Goal: Task Accomplishment & Management: Complete application form

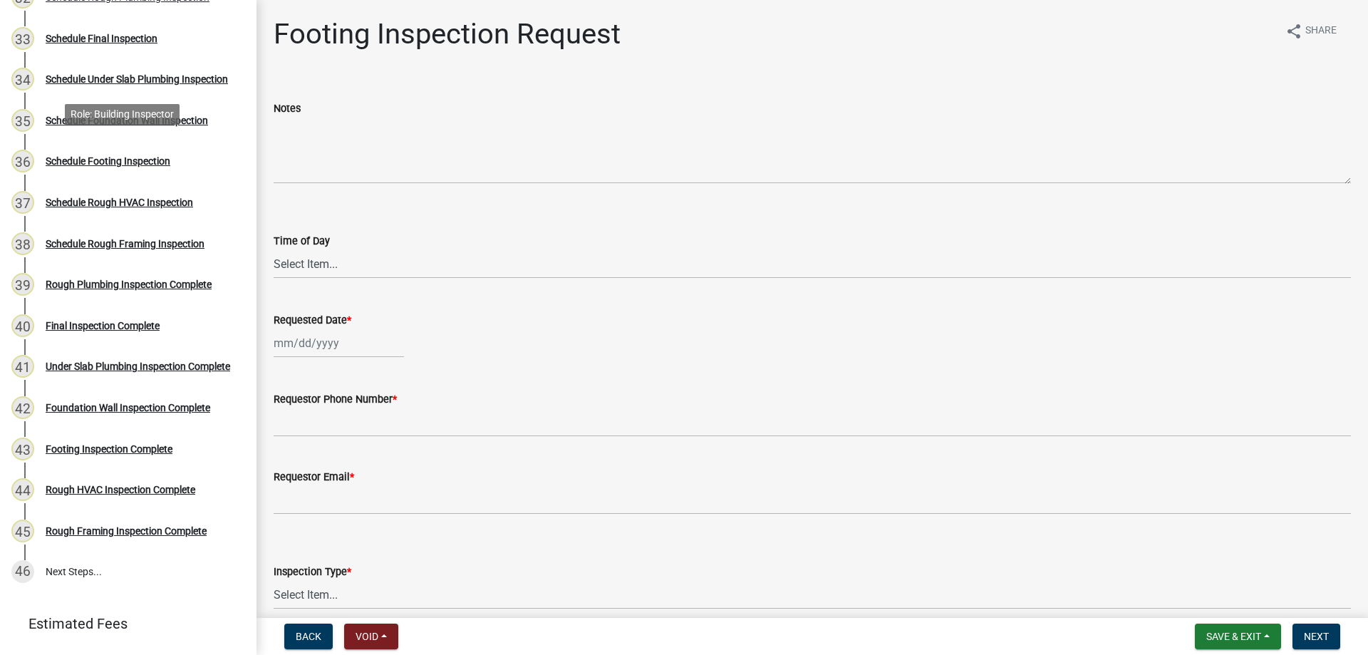
scroll to position [1562, 0]
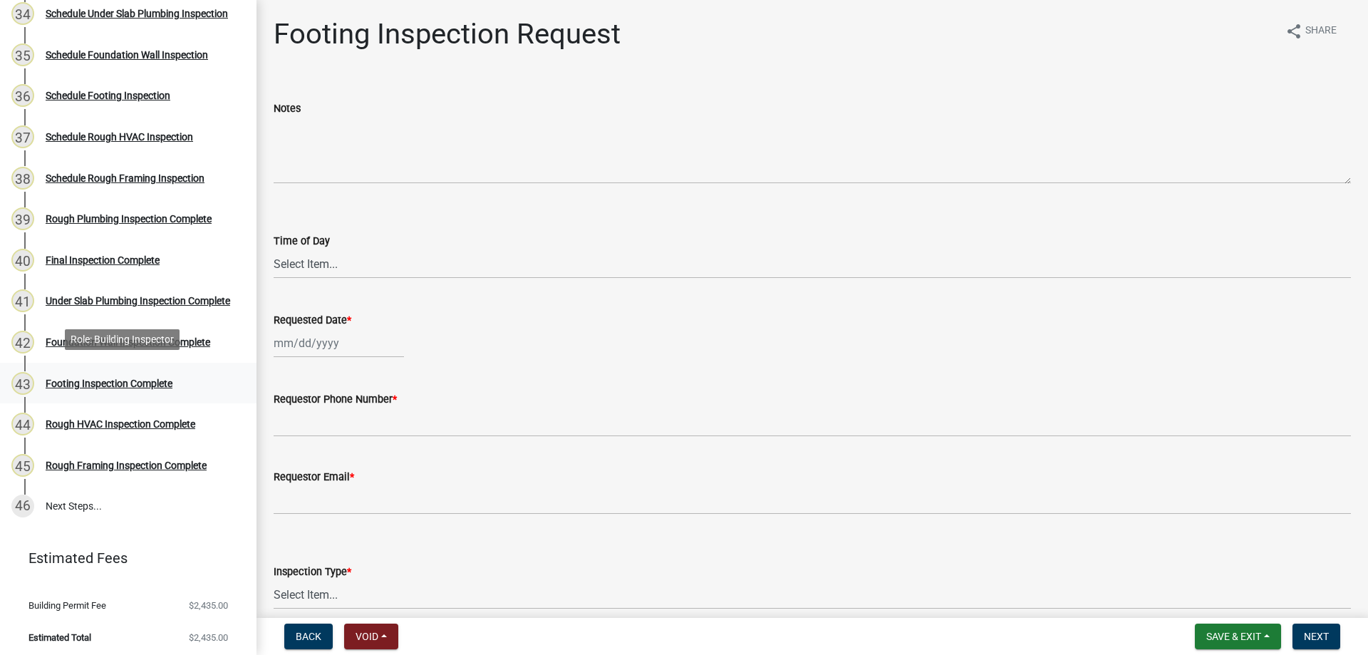
click at [127, 378] on div "Footing Inspection Complete" at bounding box center [109, 383] width 127 height 10
click at [120, 296] on div "Under Slab Plumbing Inspection Complete" at bounding box center [138, 301] width 185 height 10
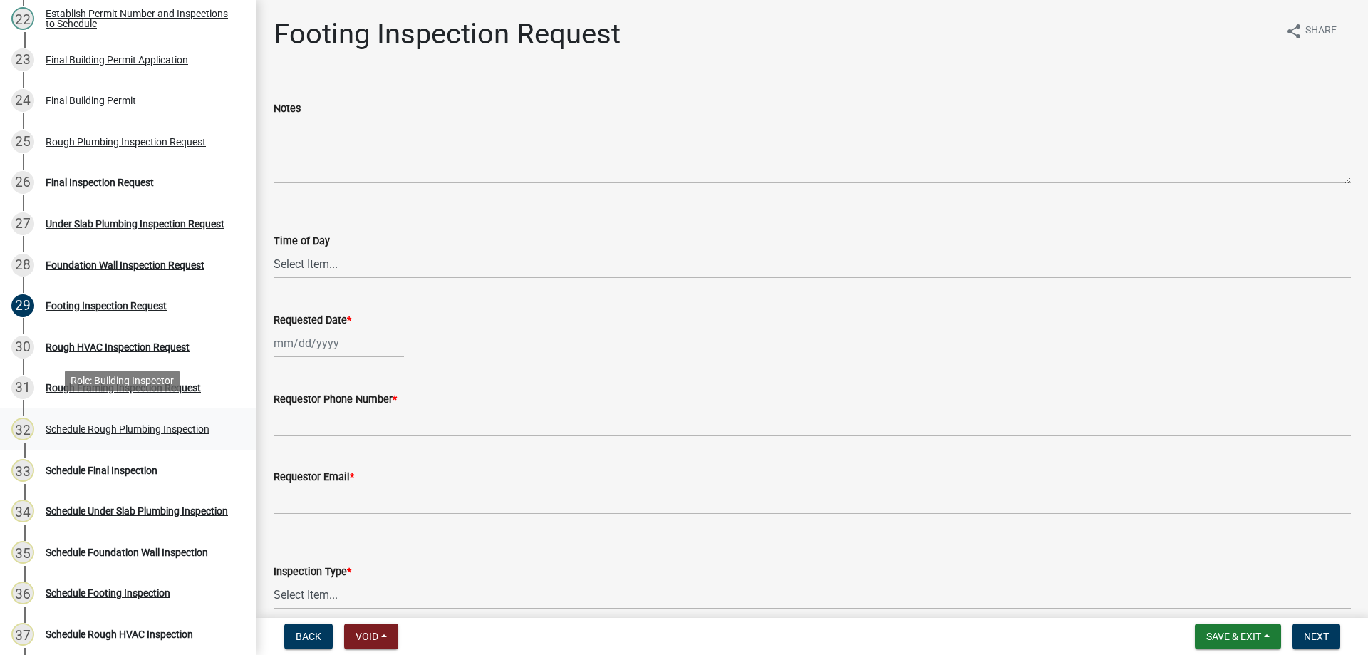
scroll to position [1063, 0]
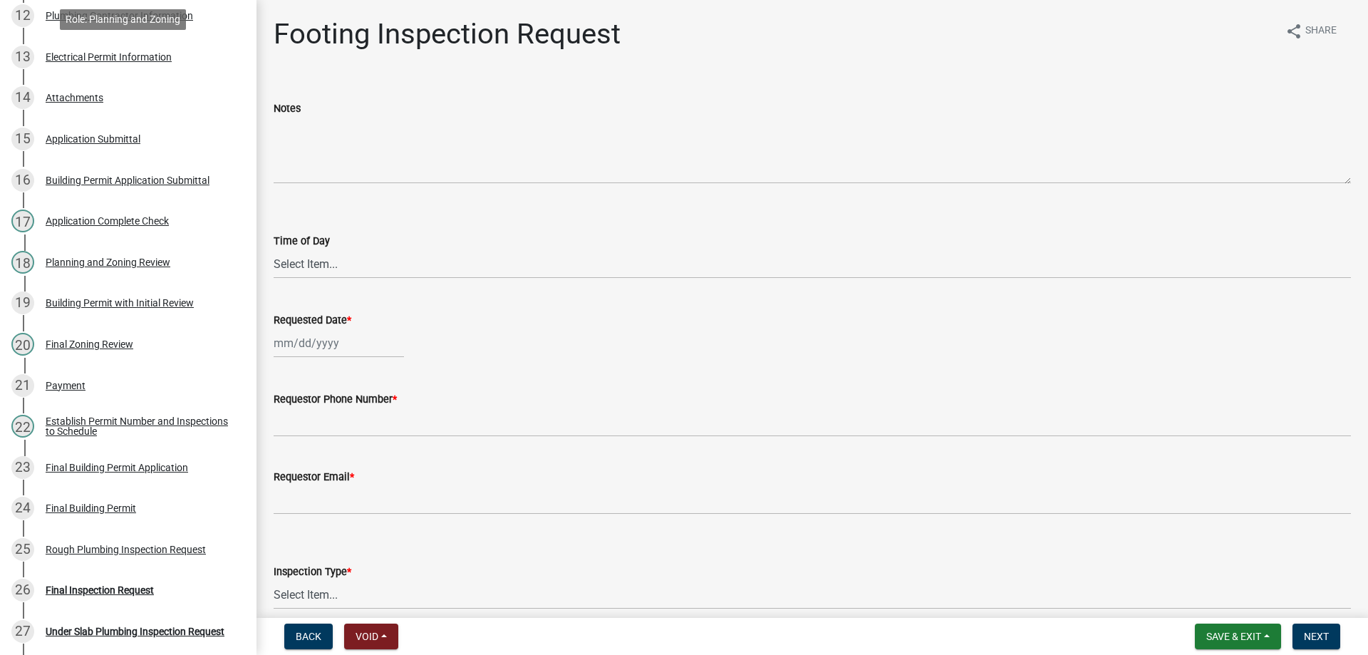
scroll to position [855, 0]
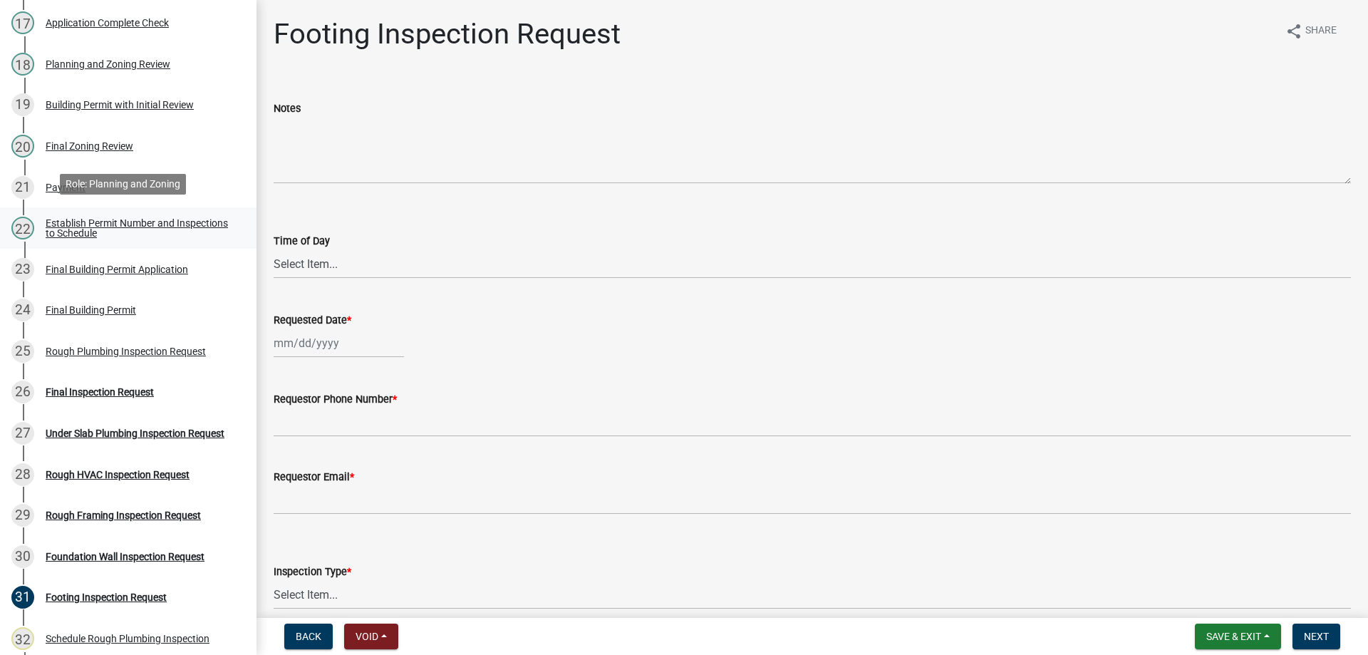
click at [78, 227] on div "Establish Permit Number and Inspections to Schedule" at bounding box center [140, 228] width 188 height 20
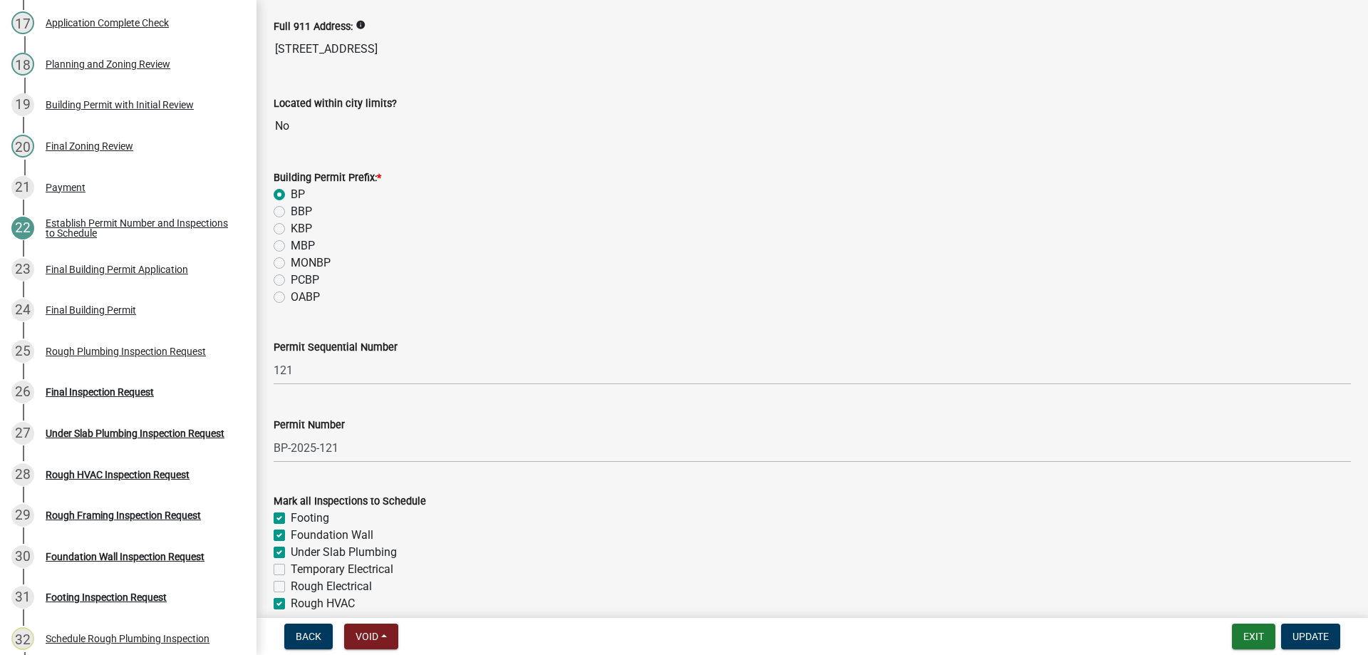
scroll to position [202, 0]
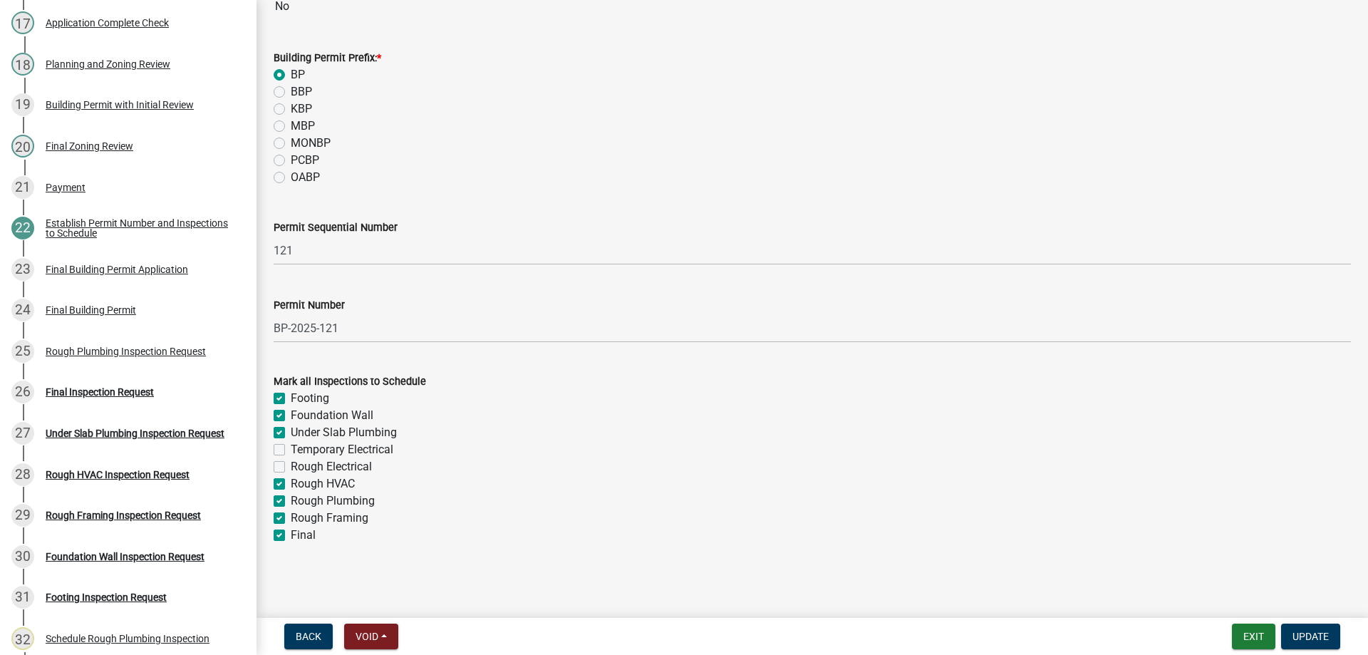
click at [277, 392] on div "Footing" at bounding box center [813, 398] width 1078 height 17
click at [291, 411] on label "Foundation Wall" at bounding box center [332, 415] width 83 height 17
click at [291, 411] on input "Foundation Wall" at bounding box center [295, 411] width 9 height 9
checkbox input "false"
checkbox input "true"
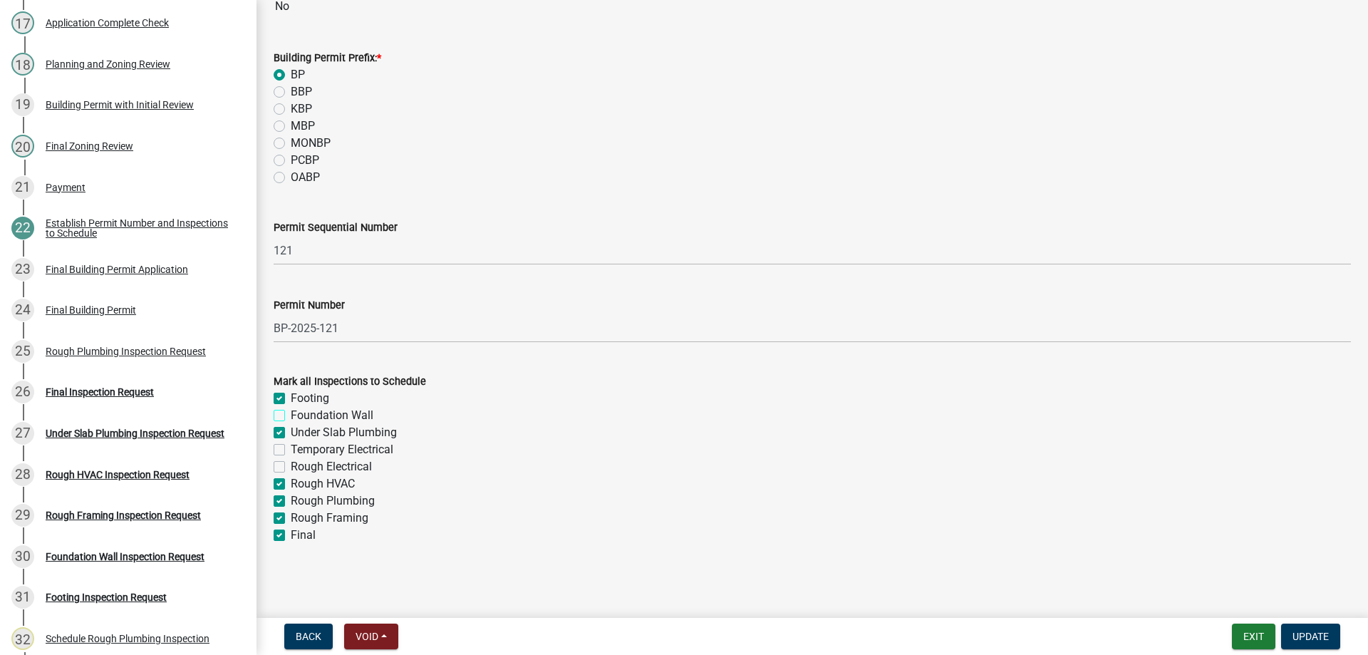
checkbox input "false"
checkbox input "true"
checkbox input "false"
checkbox input "true"
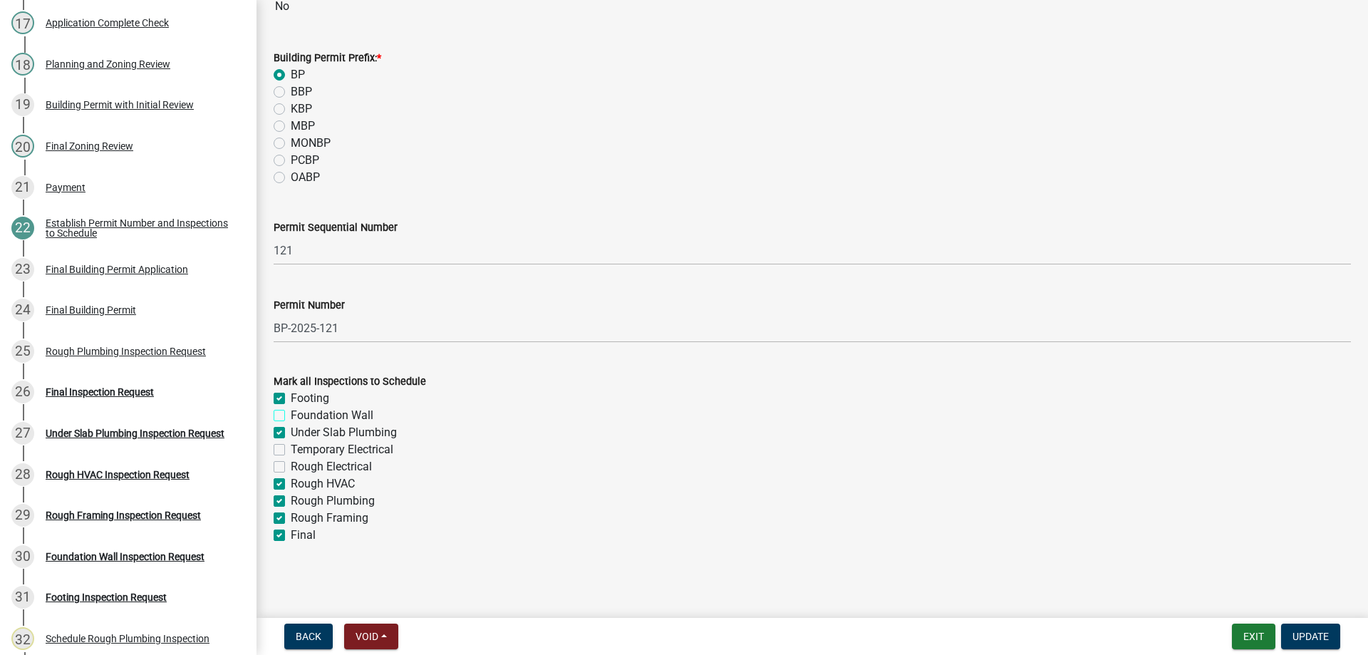
checkbox input "true"
click at [291, 398] on label "Footing" at bounding box center [310, 398] width 38 height 17
click at [291, 398] on input "Footing" at bounding box center [295, 394] width 9 height 9
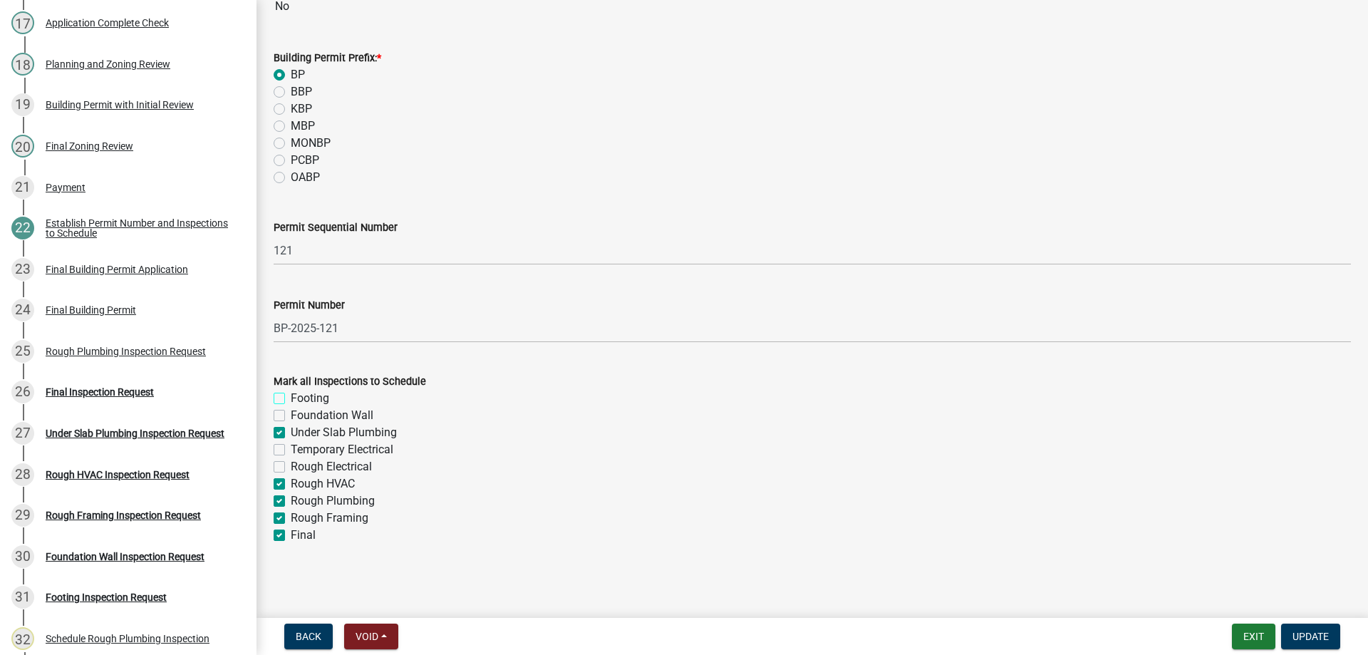
checkbox input "false"
checkbox input "true"
checkbox input "false"
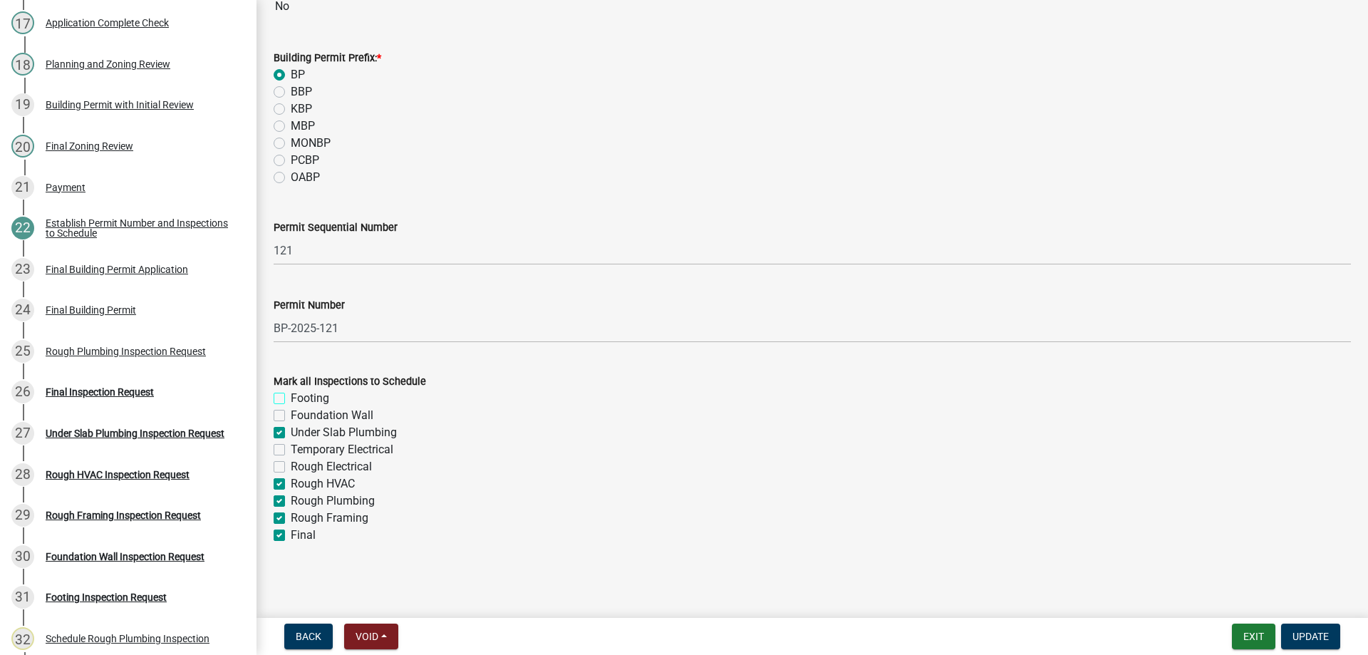
checkbox input "true"
click at [1299, 631] on span "Update" at bounding box center [1311, 636] width 36 height 11
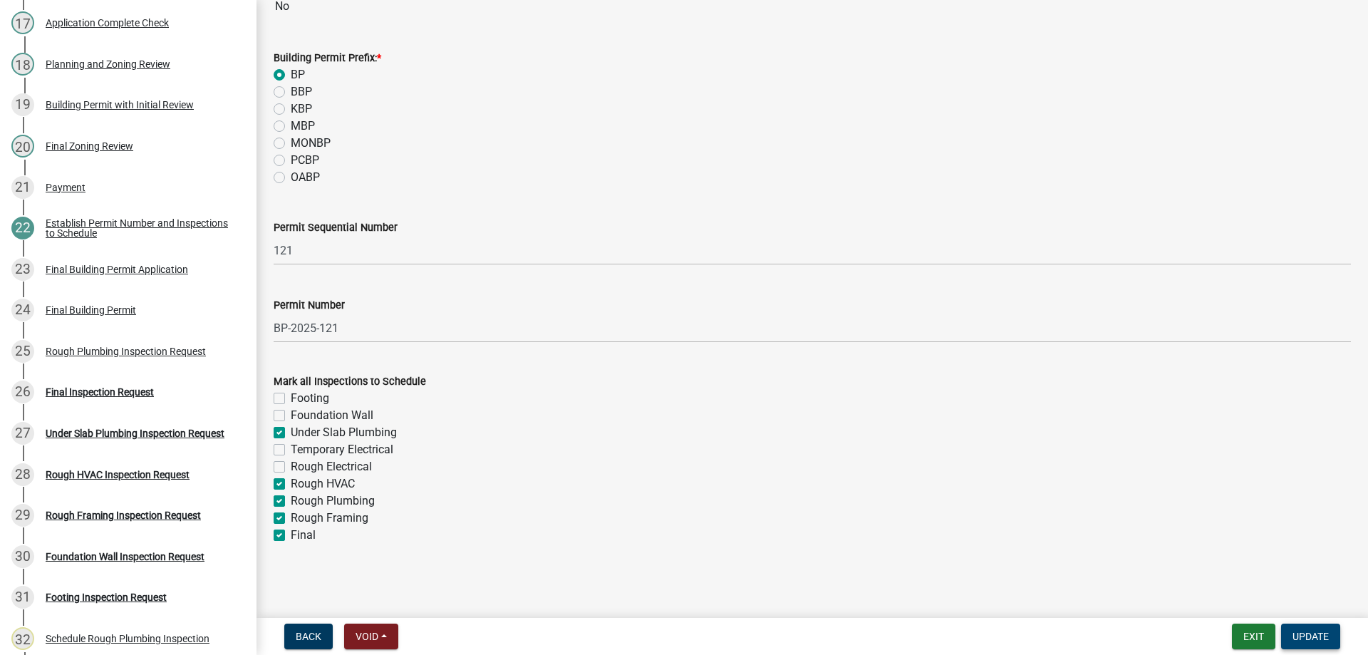
scroll to position [0, 0]
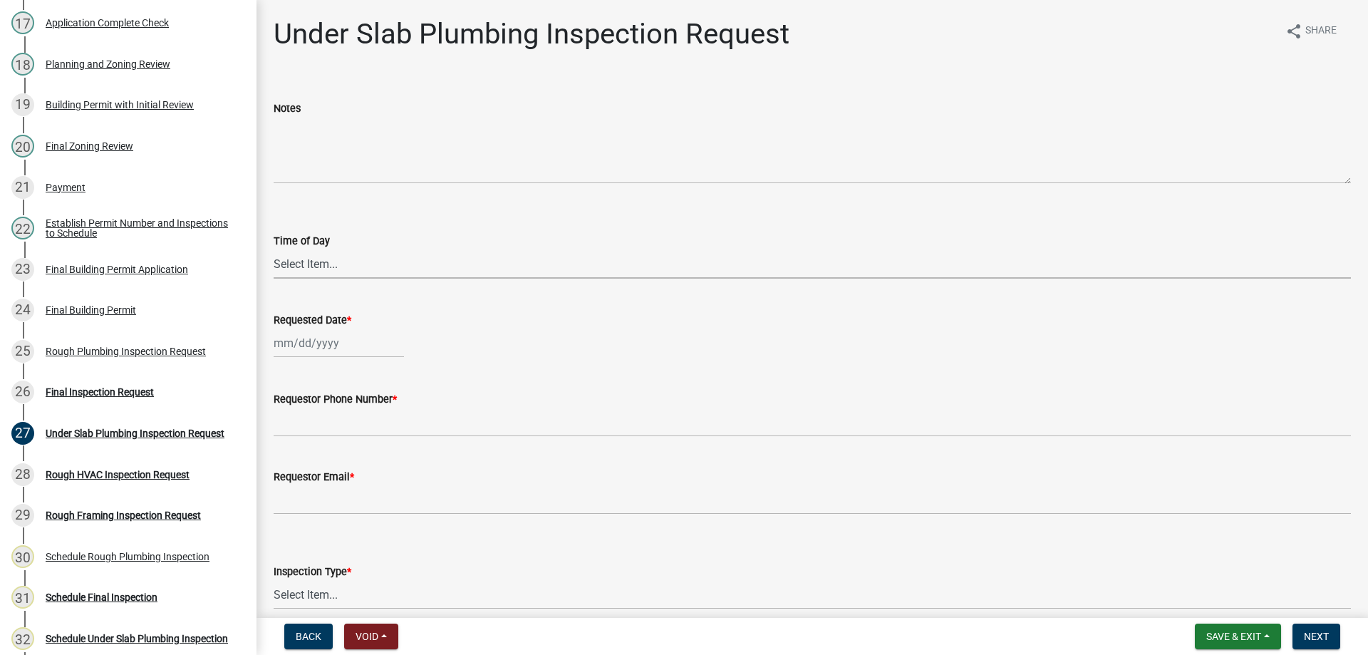
click at [403, 269] on select "Select Item... AM PM" at bounding box center [813, 263] width 1078 height 29
click at [274, 249] on select "Select Item... AM PM" at bounding box center [813, 263] width 1078 height 29
select select "2315d9a8-5d21-4356-beea-4cbbf8e81be2"
select select "9"
select select "2025"
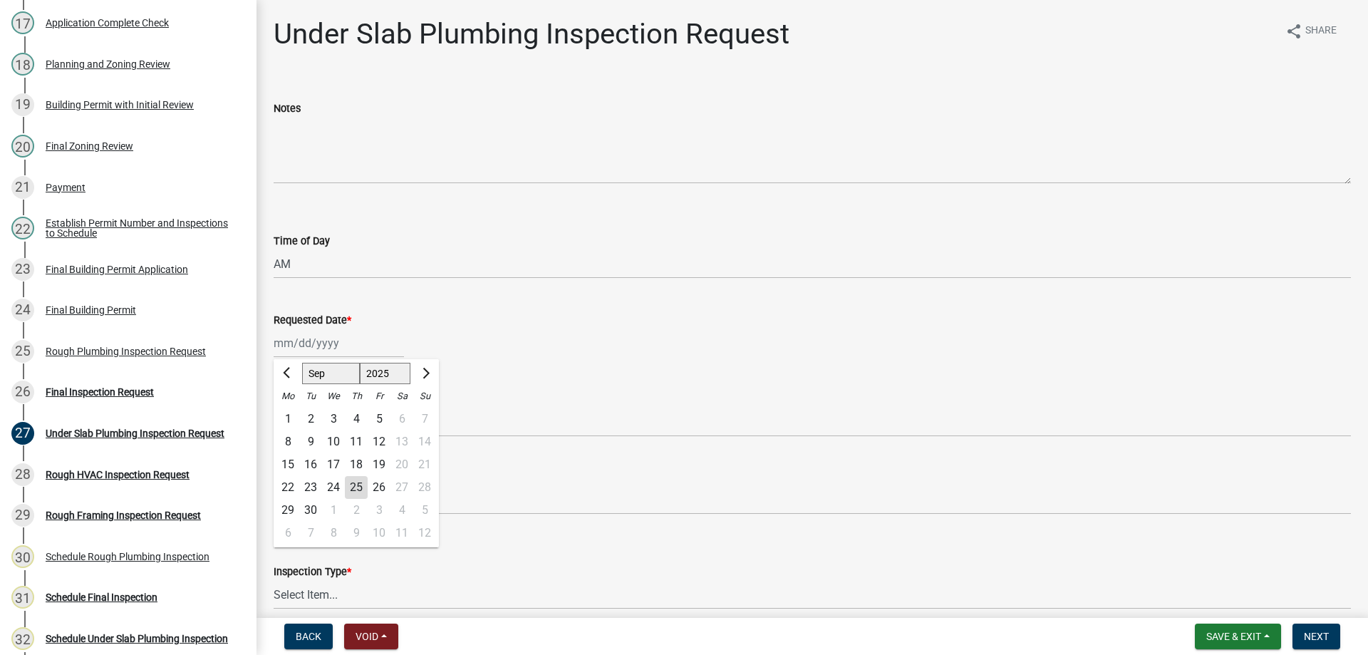
click at [358, 347] on div "Jan Feb Mar Apr May Jun Jul Aug Sep Oct Nov Dec 1525 1526 1527 1528 1529 1530 1…" at bounding box center [339, 343] width 130 height 29
click at [359, 489] on div "25" at bounding box center [356, 487] width 23 height 23
type input "09/25/2025"
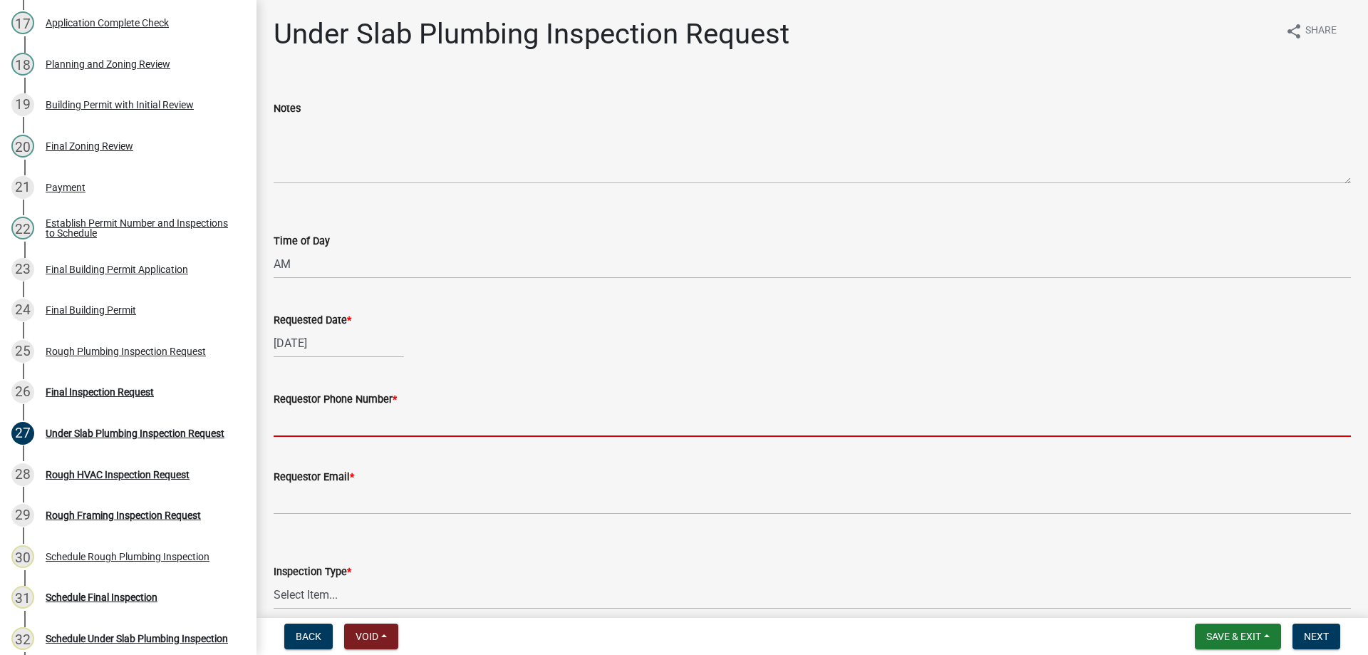
click at [349, 422] on input "Requestor Phone Number *" at bounding box center [813, 422] width 1078 height 29
click at [311, 453] on wm-data-entity-input-list "Notes Time of Day Select Item... AM PM Requested Date * 09/25/2025 Requestor Ph…" at bounding box center [813, 390] width 1078 height 620
click at [326, 421] on input "Requestor Phone Number *" at bounding box center [813, 422] width 1078 height 29
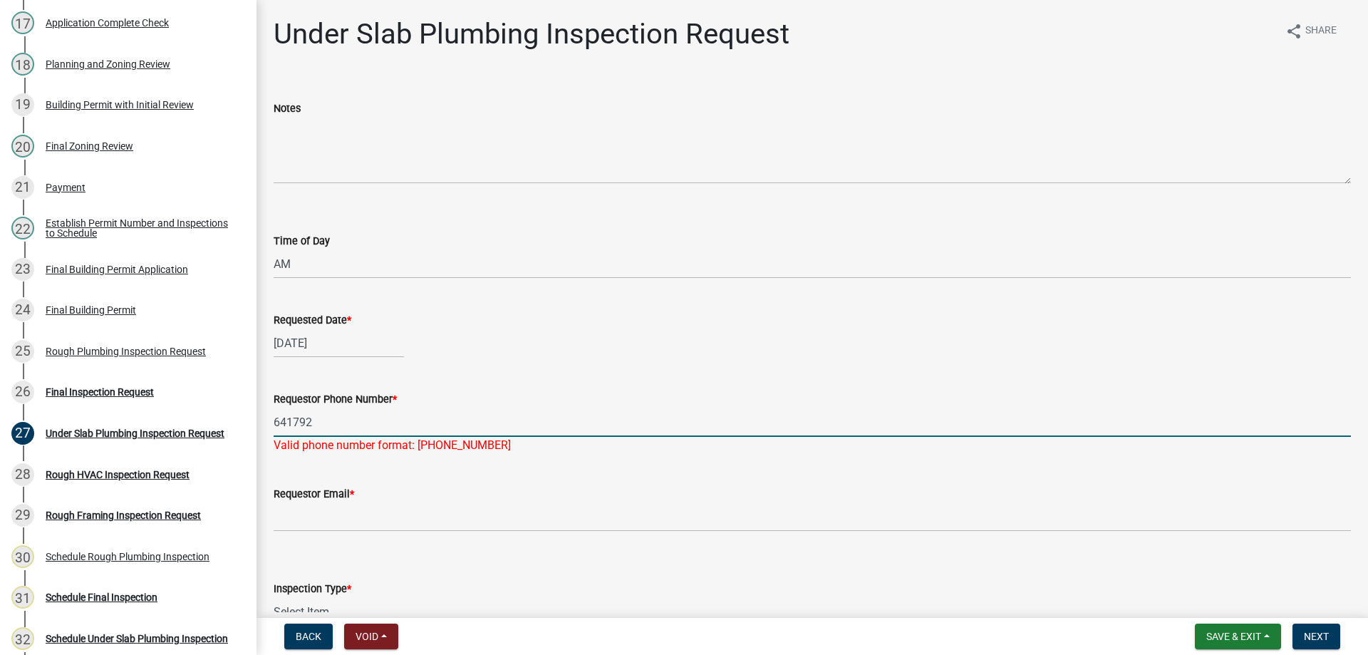
click at [423, 419] on input "641792" at bounding box center [813, 422] width 1078 height 29
type input "6417921414"
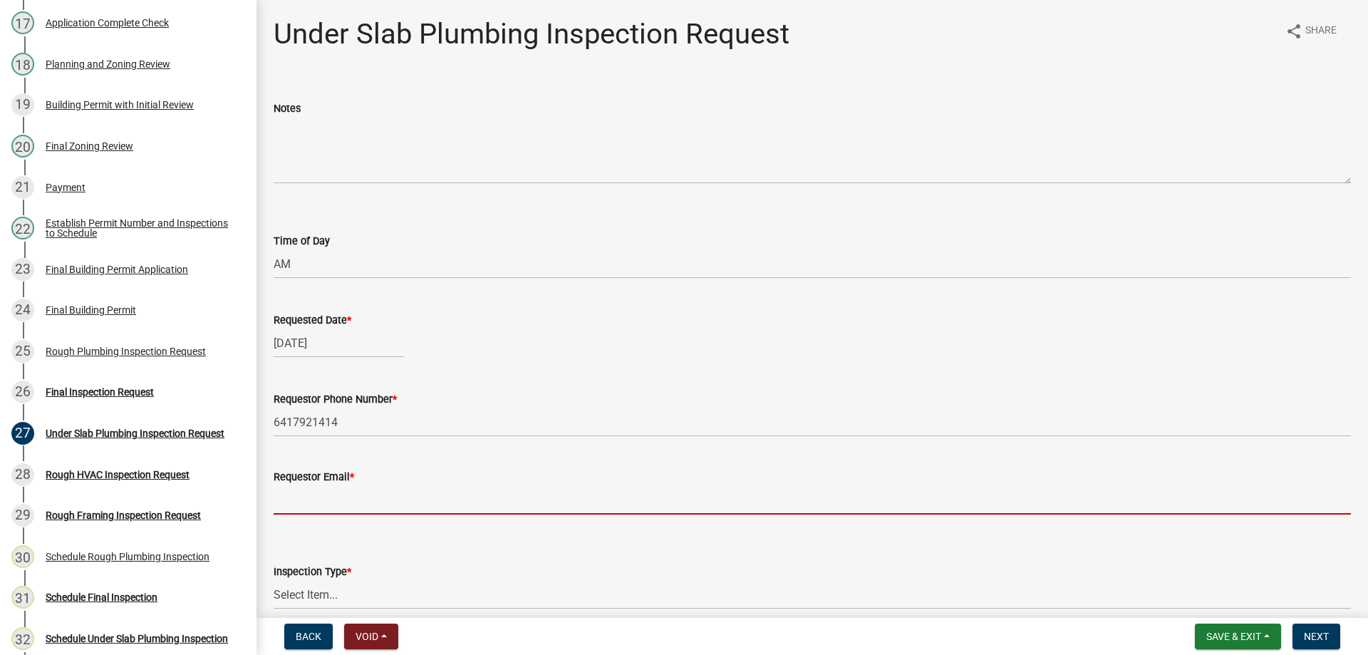
click at [366, 525] on wm-data-entity-input "Requestor Email *" at bounding box center [813, 487] width 1078 height 78
drag, startPoint x: 366, startPoint y: 505, endPoint x: 306, endPoint y: 490, distance: 61.9
paste input "https://permitting.schneidergis.com/jurisdiction/0942d49a-5fe3-4a40-b053-edd2fd…"
type input "https://permitting.schneidergis.com/jurisdiction/0942d49a-5fe3-4a40-b053-edd2fd…"
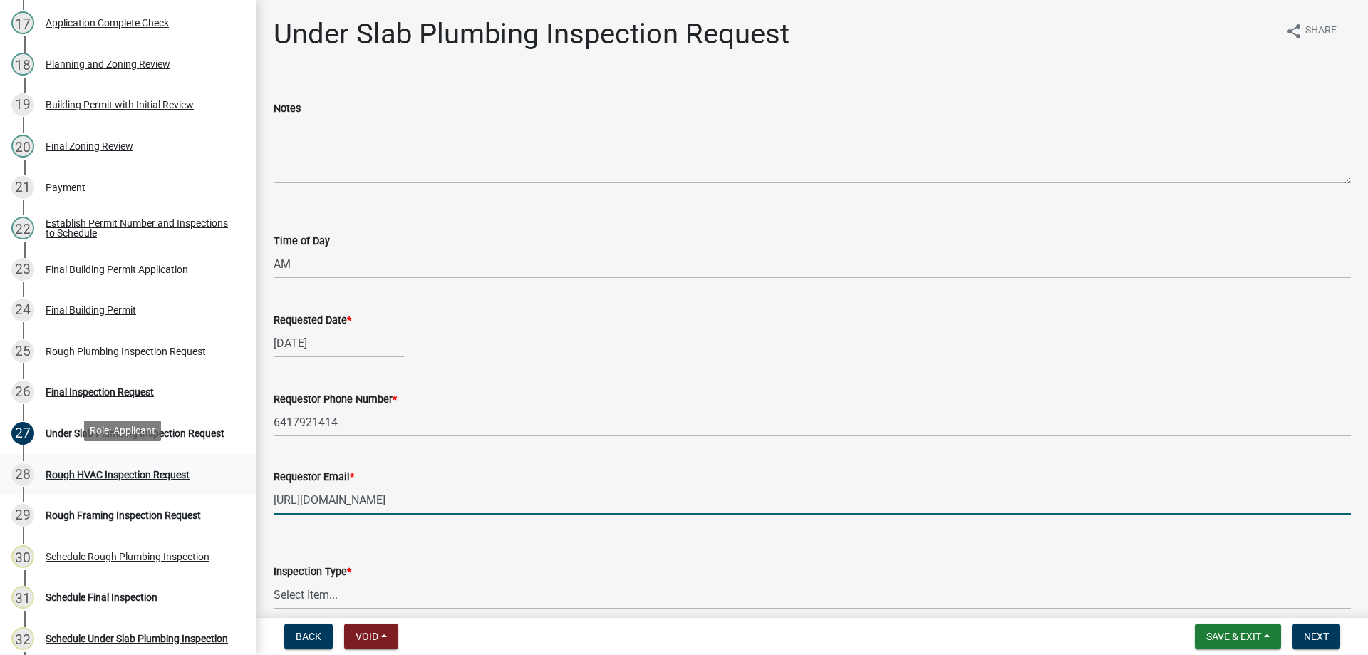
drag, startPoint x: 592, startPoint y: 511, endPoint x: 150, endPoint y: 473, distance: 444.3
click at [153, 473] on div "Building Permit BP-2025-463214 Edit View Summary Notes 1 Require User 2 Provide…" at bounding box center [684, 327] width 1368 height 655
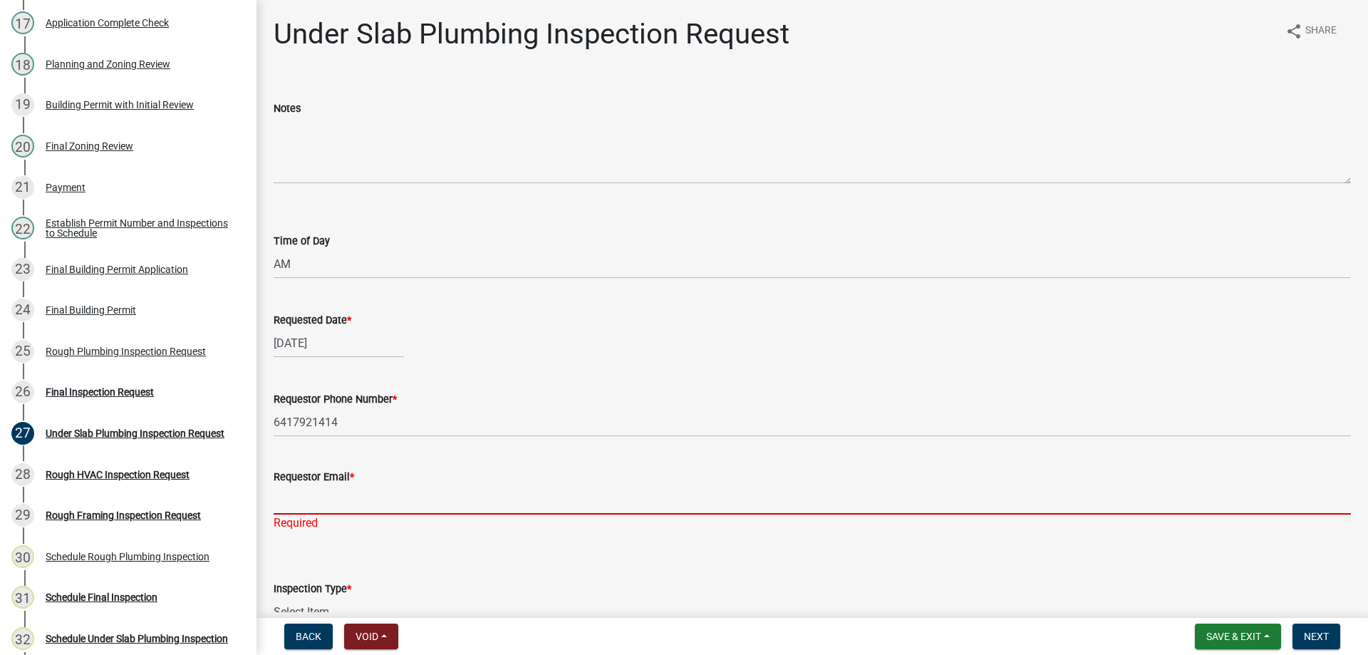
paste input "meagan@warnickmechanical.com"
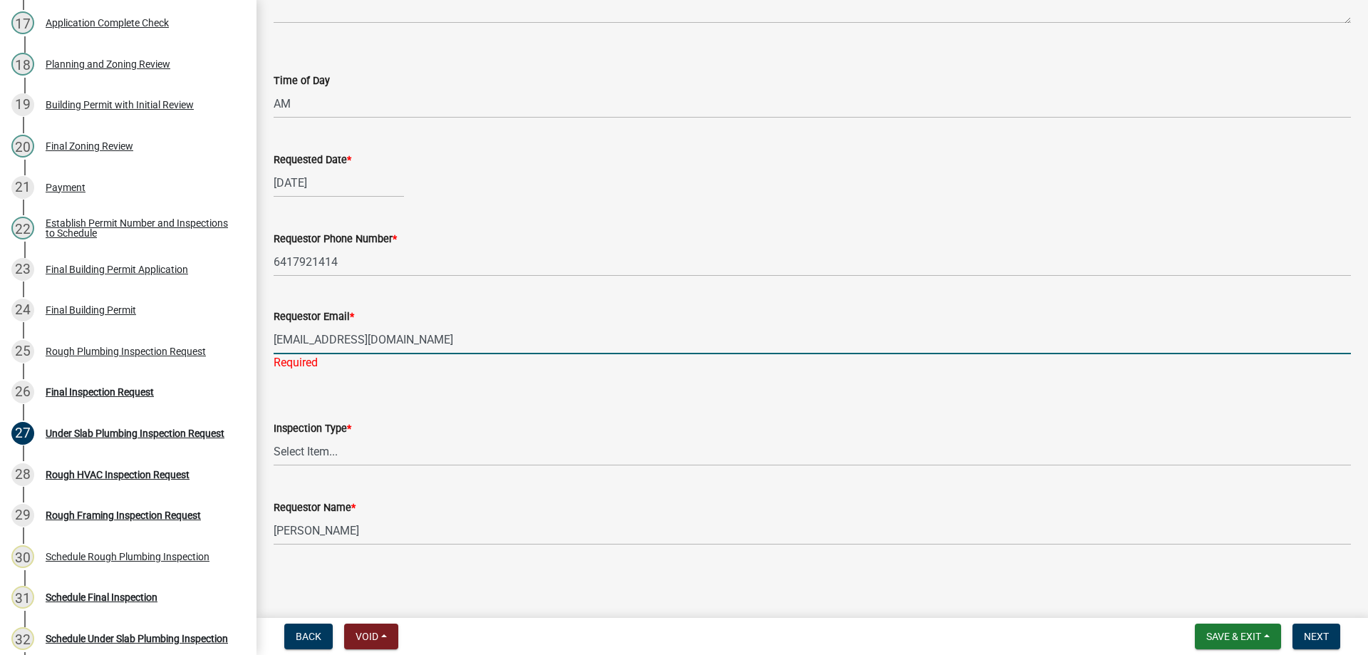
type input "meagan@warnickmechanical.com"
click at [341, 458] on select "Select Item... Under Slab Plumbing" at bounding box center [813, 451] width 1078 height 29
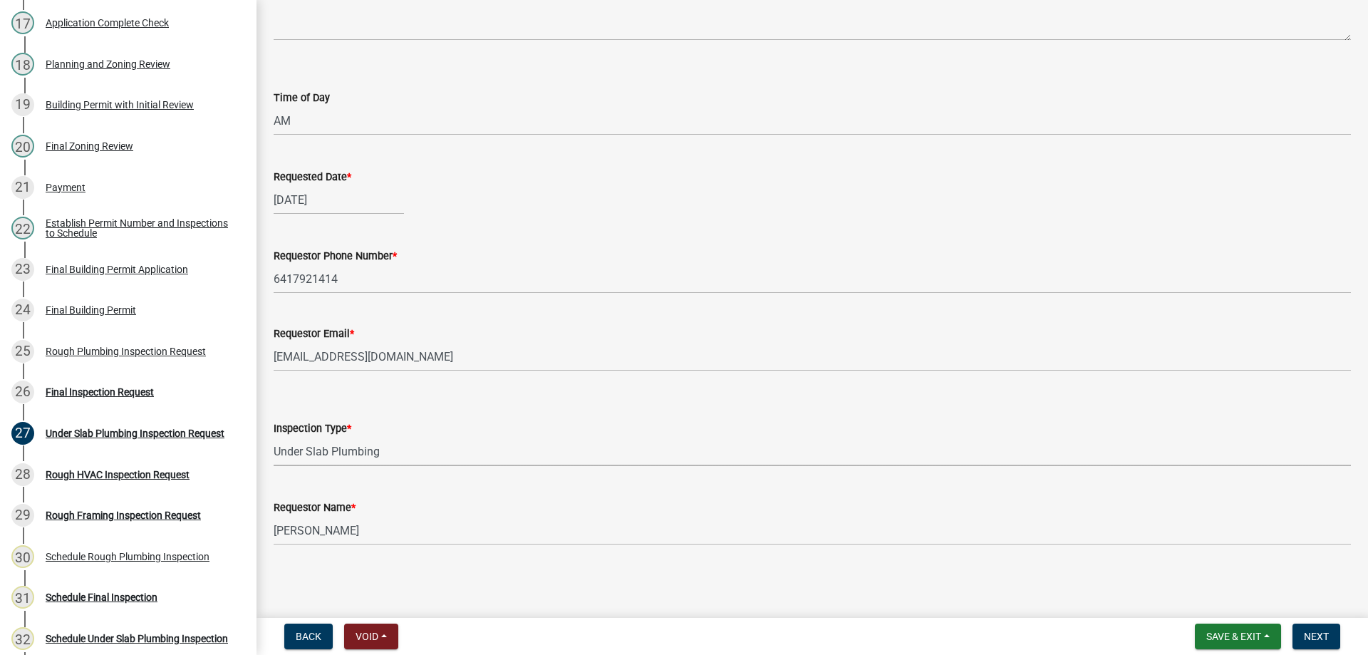
click at [274, 437] on select "Select Item... Under Slab Plumbing" at bounding box center [813, 451] width 1078 height 29
select select "1daa508e-5932-484a-93ab-1b5f223ee367"
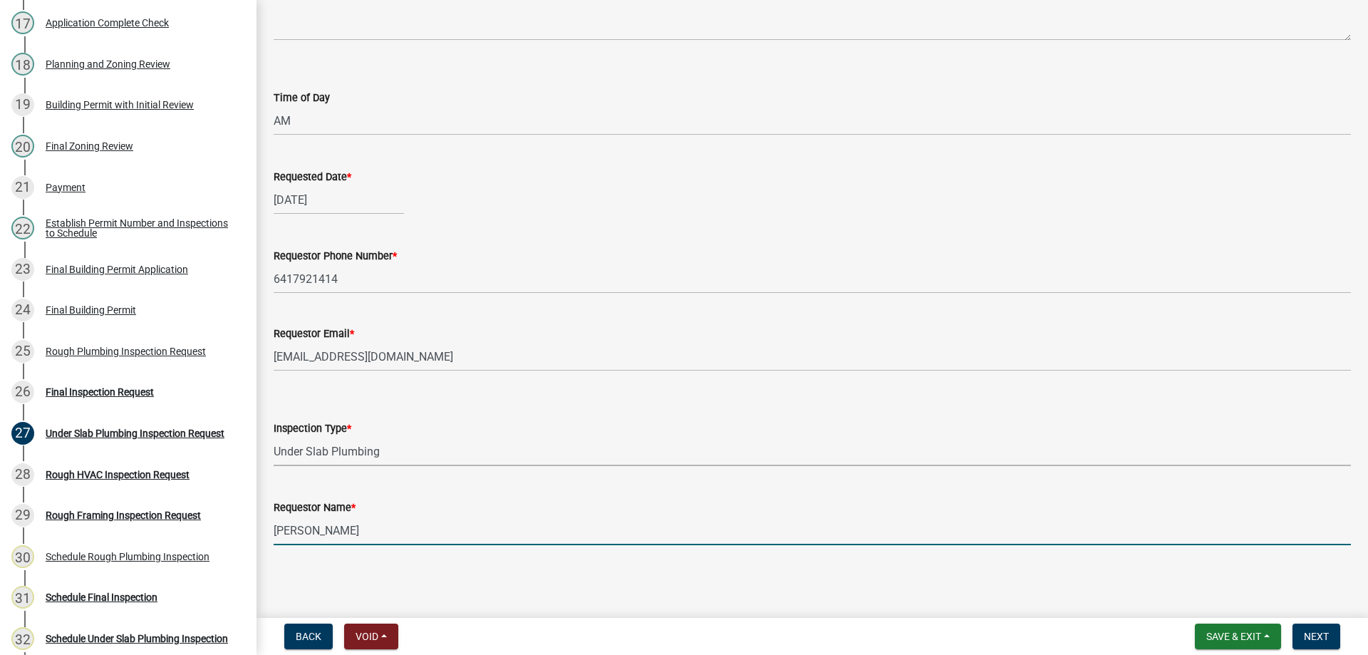
click at [344, 538] on input "[PERSON_NAME]" at bounding box center [813, 530] width 1078 height 29
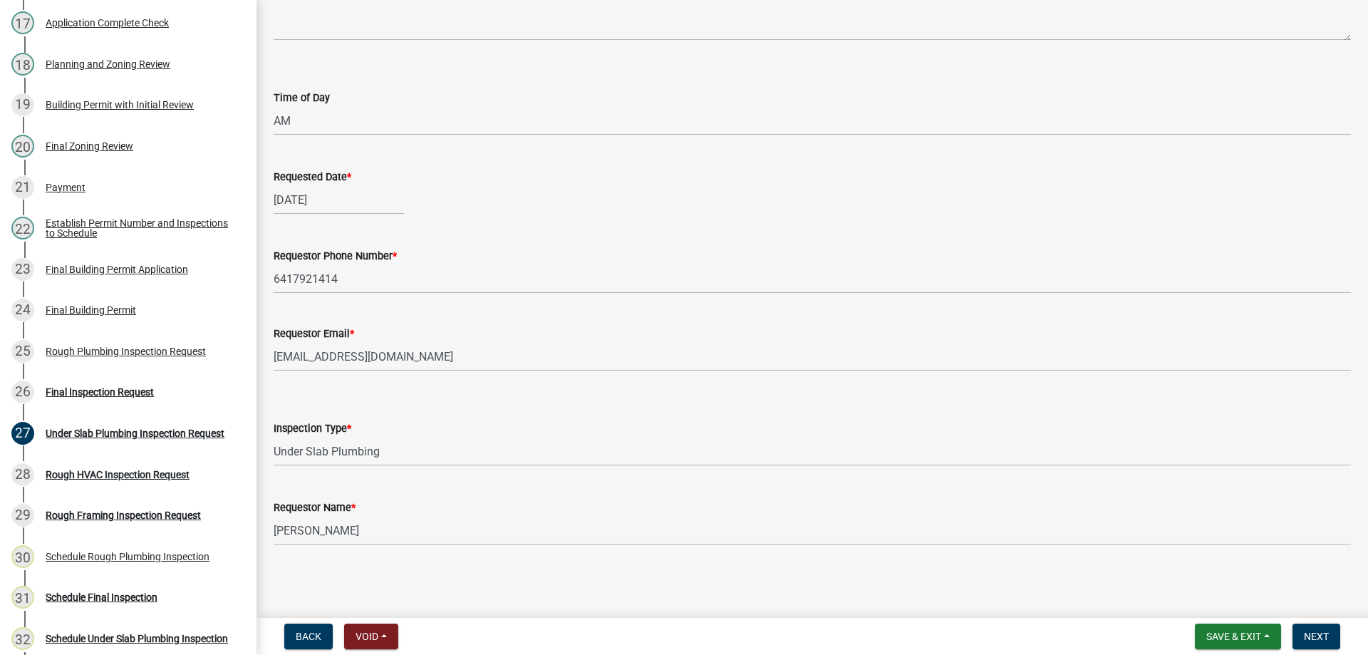
click at [500, 468] on wm-data-entity-input "Inspection Type * Select Item... Under Slab Plumbing" at bounding box center [813, 431] width 1078 height 96
click at [1319, 638] on span "Next" at bounding box center [1316, 636] width 25 height 11
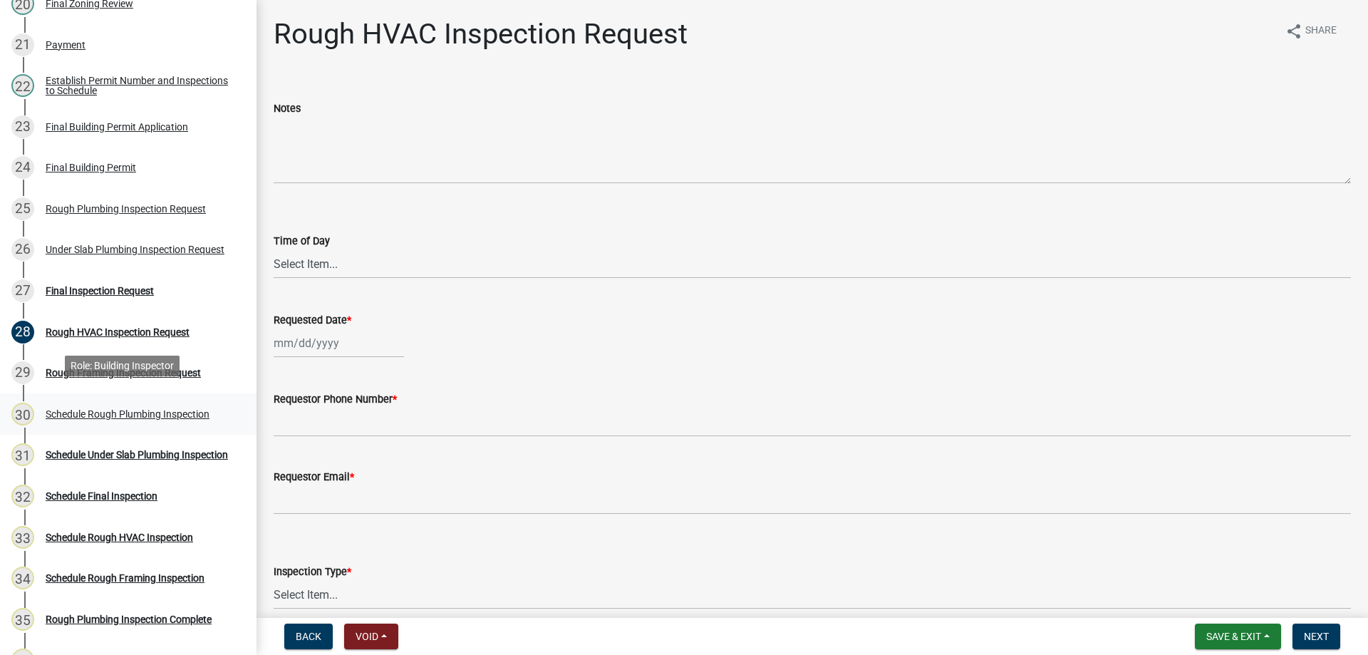
scroll to position [1069, 0]
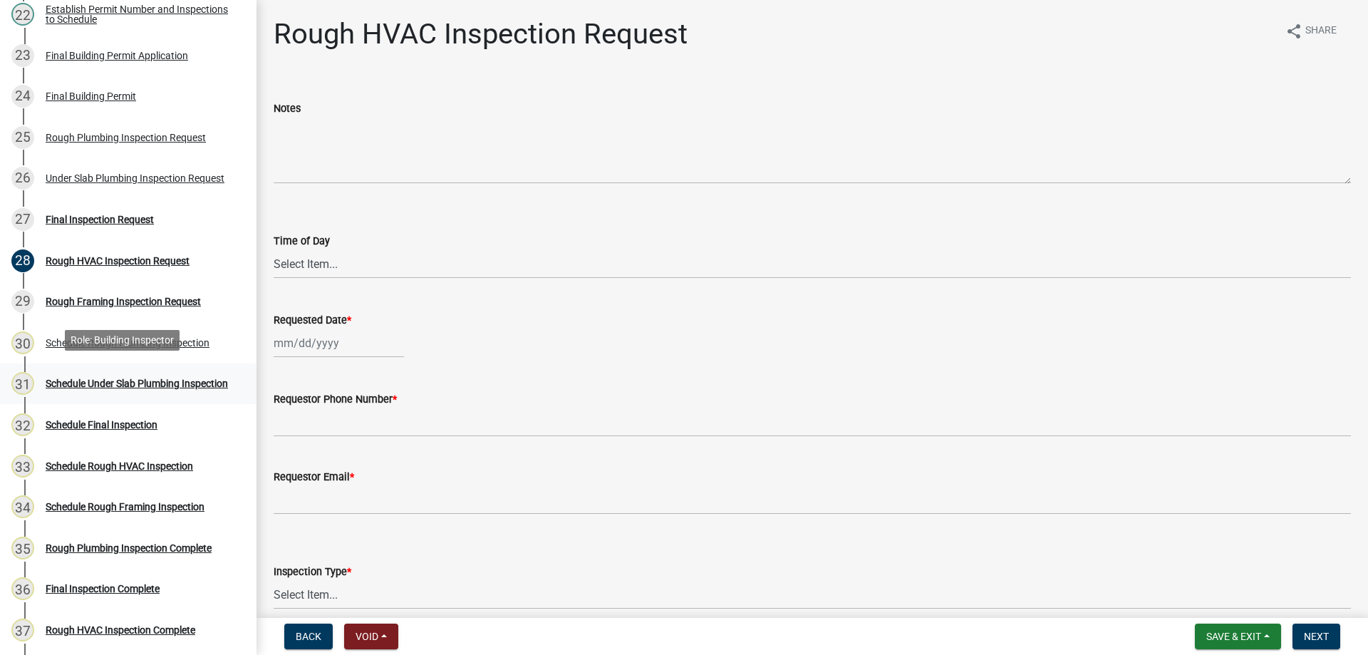
click at [114, 378] on div "Schedule Under Slab Plumbing Inspection" at bounding box center [137, 383] width 182 height 10
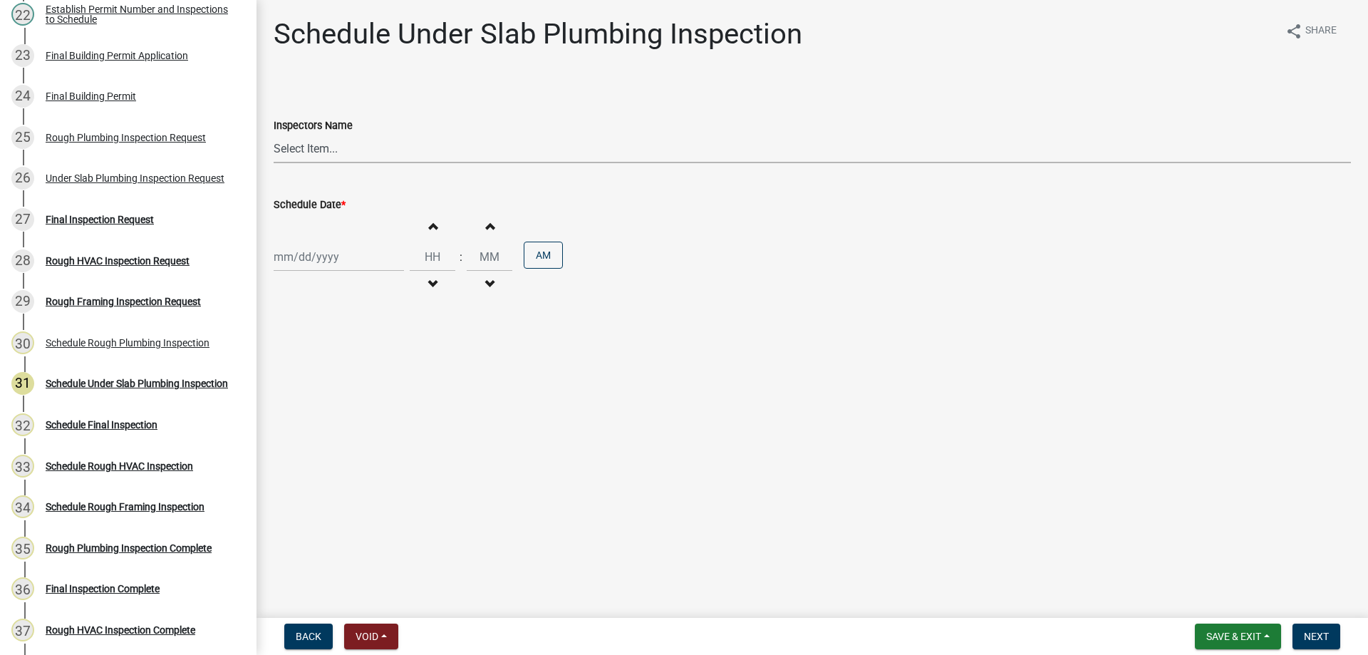
click at [336, 145] on select "Select Item... Hteague (Hunter) bjennings (Brett Jennings) AMain (Andrew Main)" at bounding box center [813, 148] width 1078 height 29
select select "26e13f8e-f9db-4cb9-9b4f-69ba299699e3"
click at [274, 134] on select "Select Item... Hteague (Hunter) bjennings (Brett Jennings) AMain (Andrew Main)" at bounding box center [813, 148] width 1078 height 29
click at [360, 259] on div at bounding box center [339, 256] width 130 height 29
select select "9"
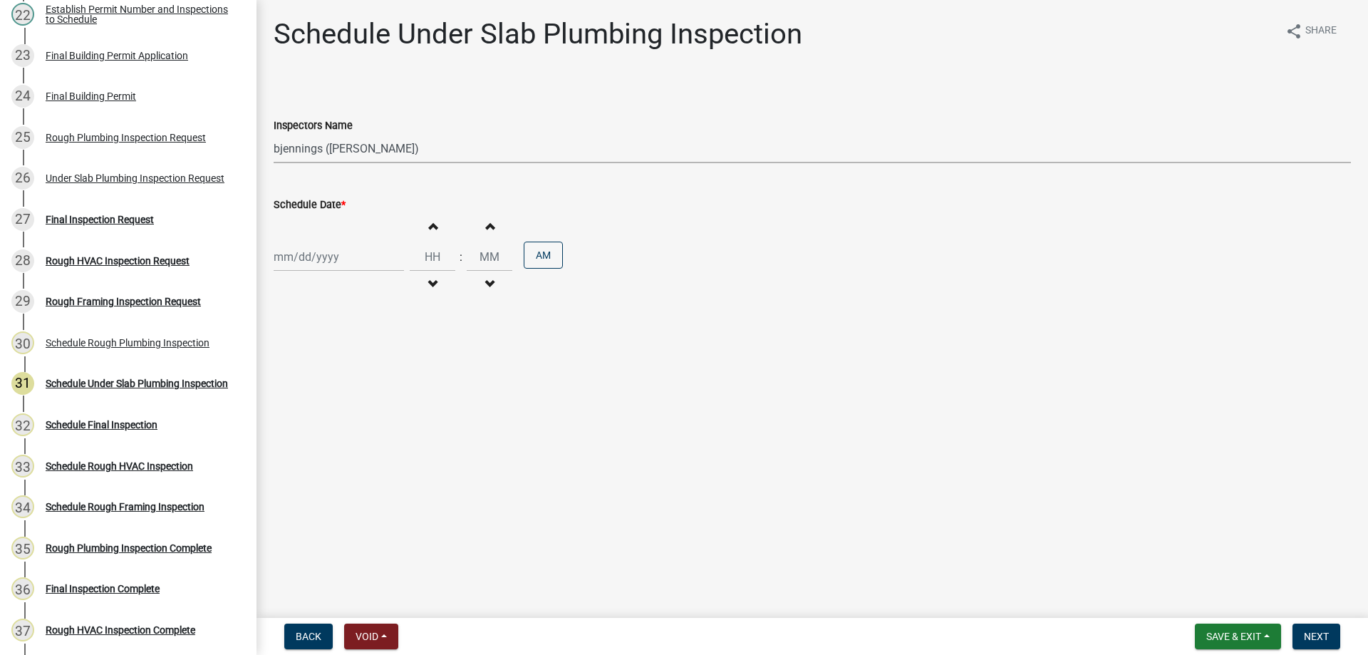
select select "2025"
drag, startPoint x: 354, startPoint y: 403, endPoint x: 394, endPoint y: 331, distance: 82.9
click at [354, 401] on div "25" at bounding box center [356, 401] width 23 height 23
type input "09/25/2025"
click at [429, 261] on input "Hours" at bounding box center [433, 256] width 46 height 29
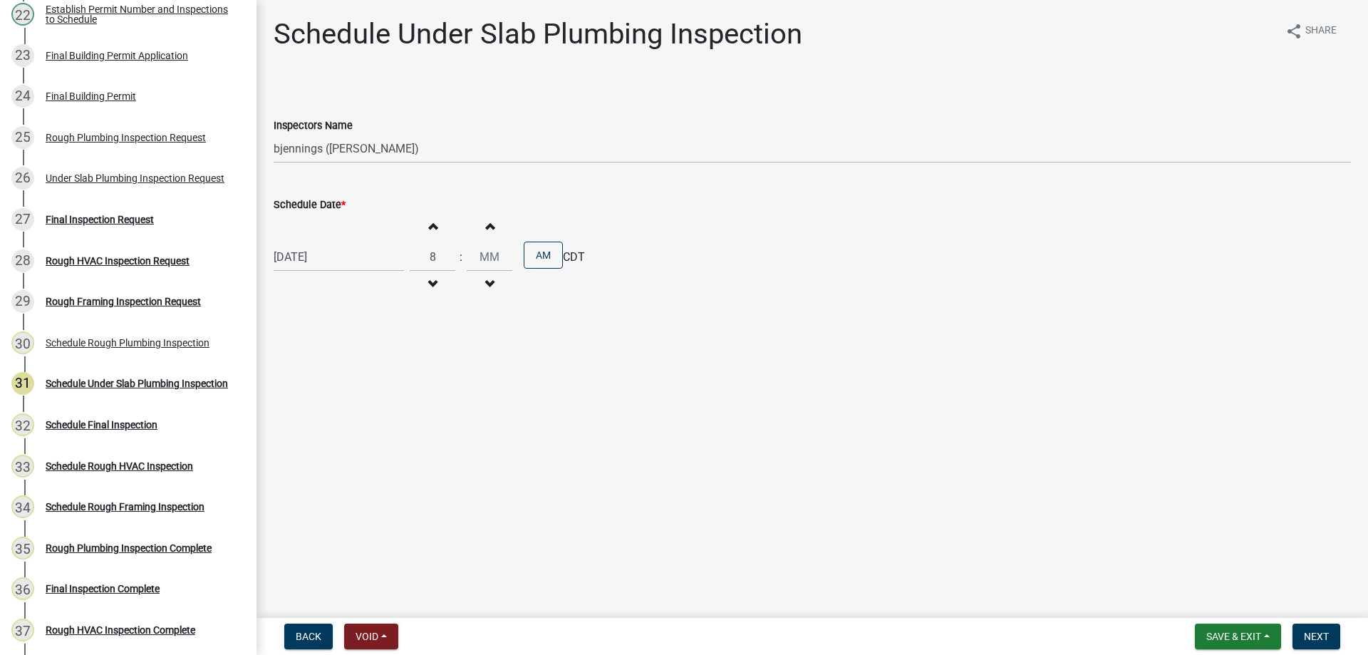
type input "08"
type input "00"
click at [572, 354] on main "Schedule Under Slab Plumbing Inspection share Share Inspectors Name Select Item…" at bounding box center [813, 306] width 1112 height 612
click at [1318, 636] on span "Next" at bounding box center [1316, 636] width 25 height 11
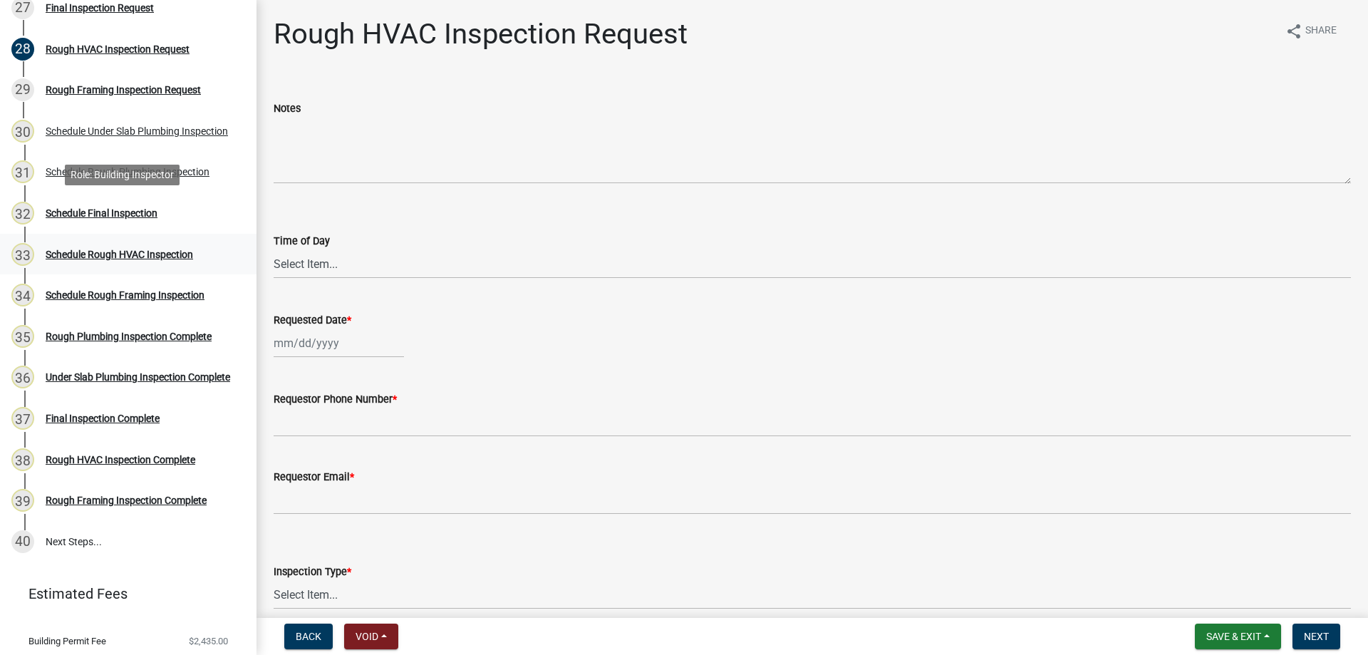
scroll to position [1316, 0]
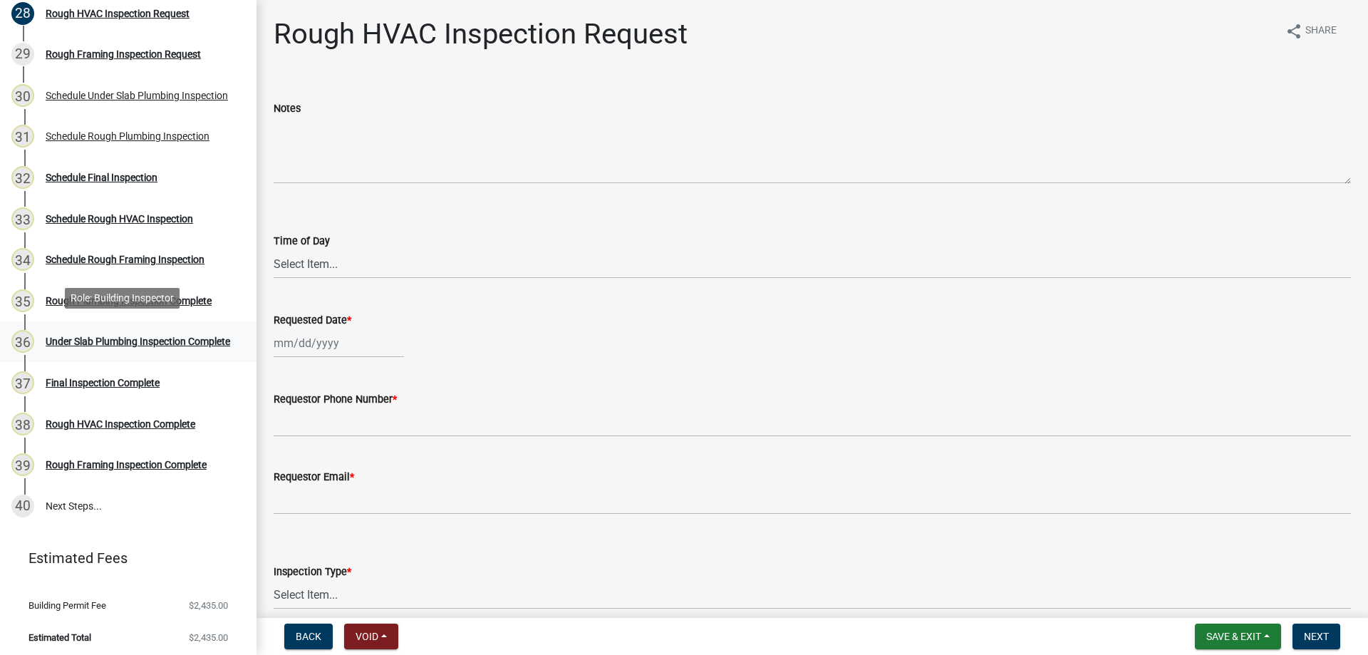
click at [127, 336] on div "Under Slab Plumbing Inspection Complete" at bounding box center [138, 341] width 185 height 10
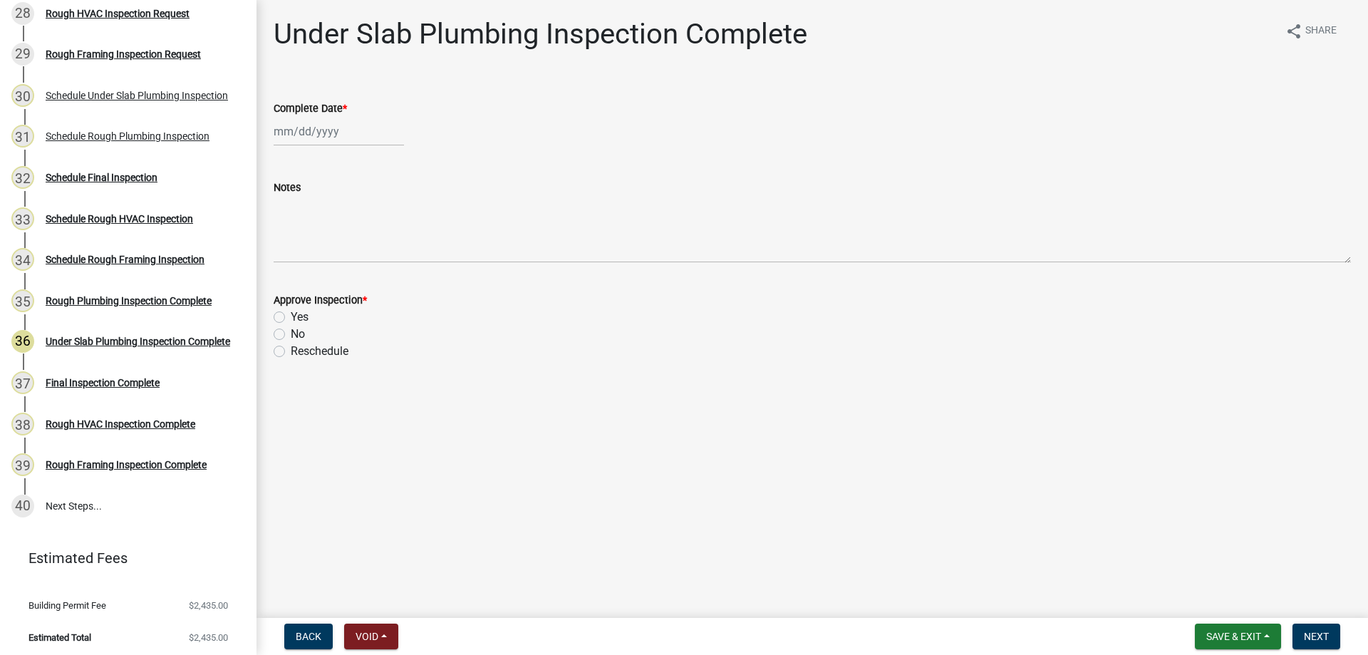
select select "9"
select select "2025"
click at [348, 132] on div "Jan Feb Mar Apr May Jun Jul Aug Sep Oct Nov Dec 1525 1526 1527 1528 1529 1530 1…" at bounding box center [339, 131] width 130 height 29
click at [361, 272] on div "25" at bounding box center [356, 275] width 23 height 23
type input "09/25/2025"
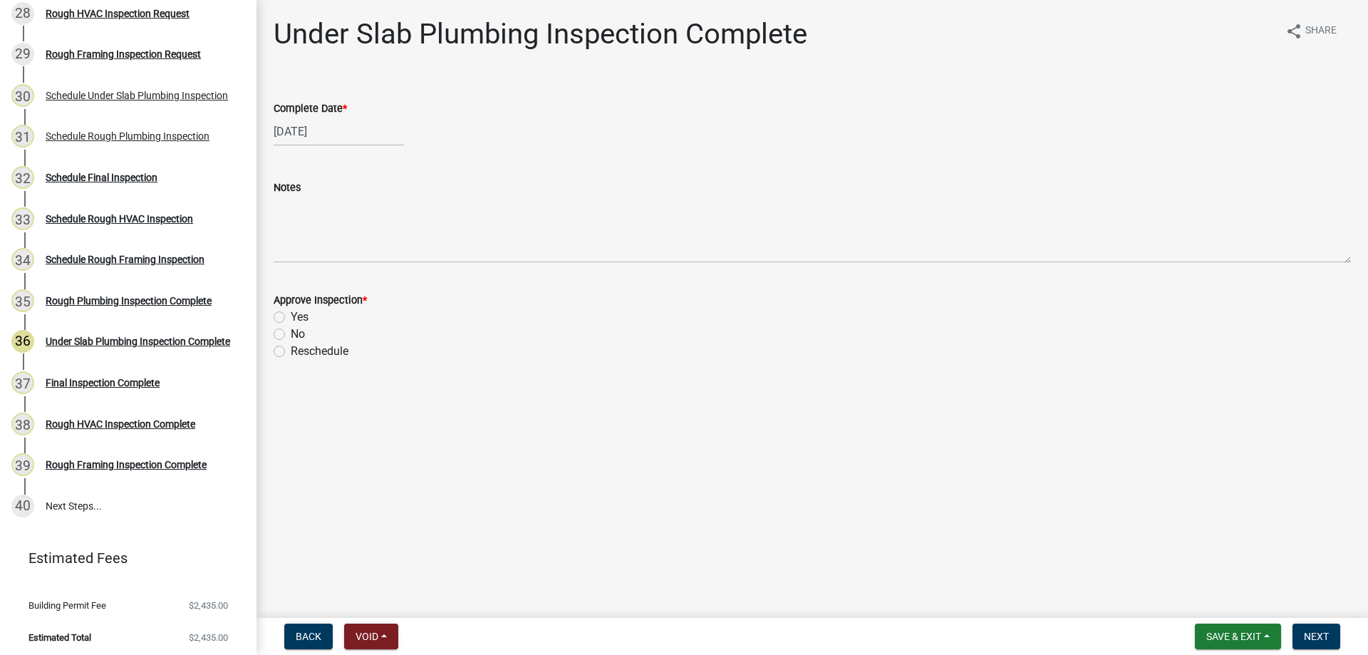
click at [291, 331] on label "No" at bounding box center [298, 334] width 14 height 17
click at [291, 331] on input "No" at bounding box center [295, 330] width 9 height 9
radio input "true"
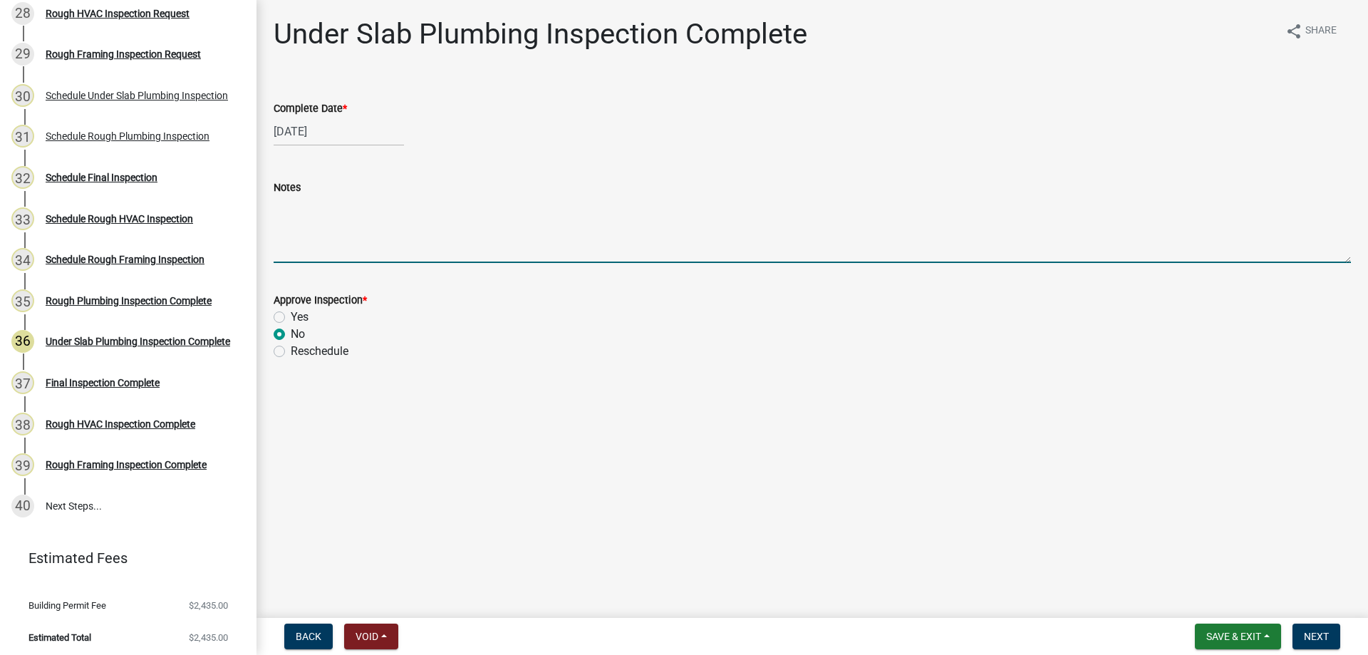
click at [351, 227] on textarea "Notes" at bounding box center [813, 229] width 1078 height 67
type textarea "G"
click at [496, 207] on textarea "Under ground plumbing is not complete and ready for inspection. Also, the plans…" at bounding box center [813, 229] width 1078 height 67
drag, startPoint x: 998, startPoint y: 204, endPoint x: 1170, endPoint y: 217, distance: 172.3
click at [999, 204] on textarea "Under ground plumbing is not complete or ready for inspection. Also, the plans …" at bounding box center [813, 229] width 1078 height 67
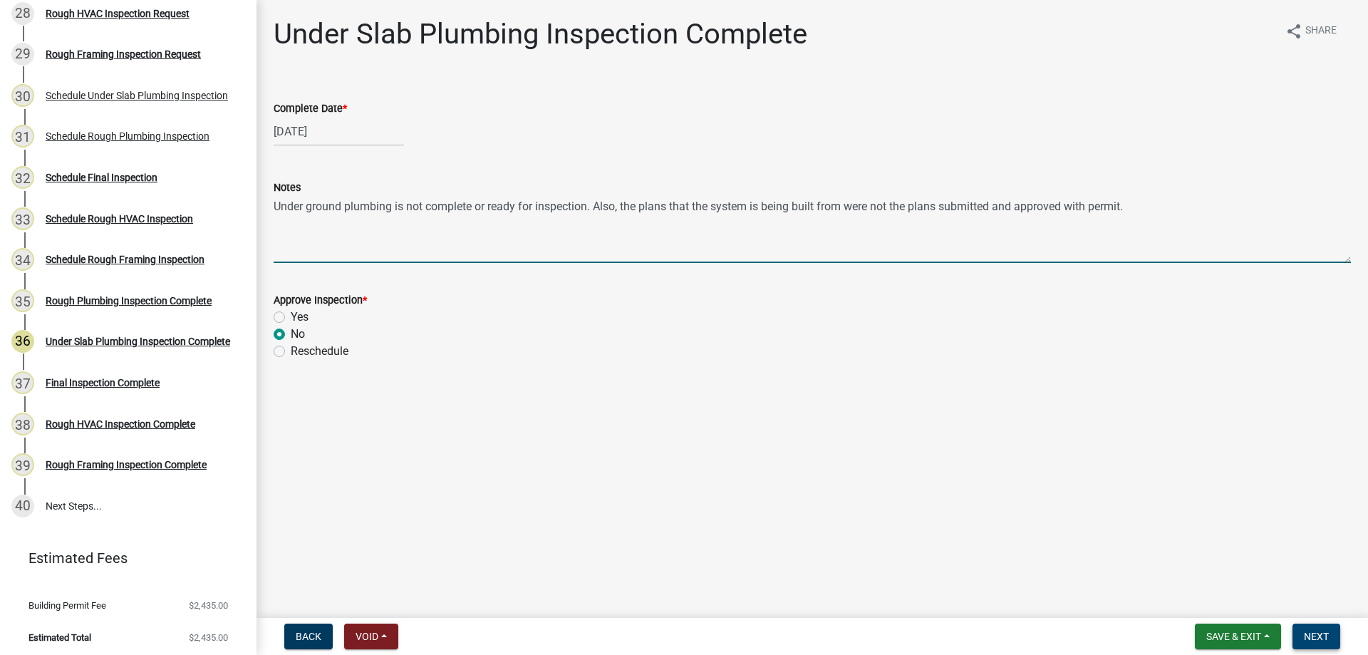
type textarea "Under ground plumbing is not complete or ready for inspection. Also, the plans …"
click at [1312, 632] on span "Next" at bounding box center [1316, 636] width 25 height 11
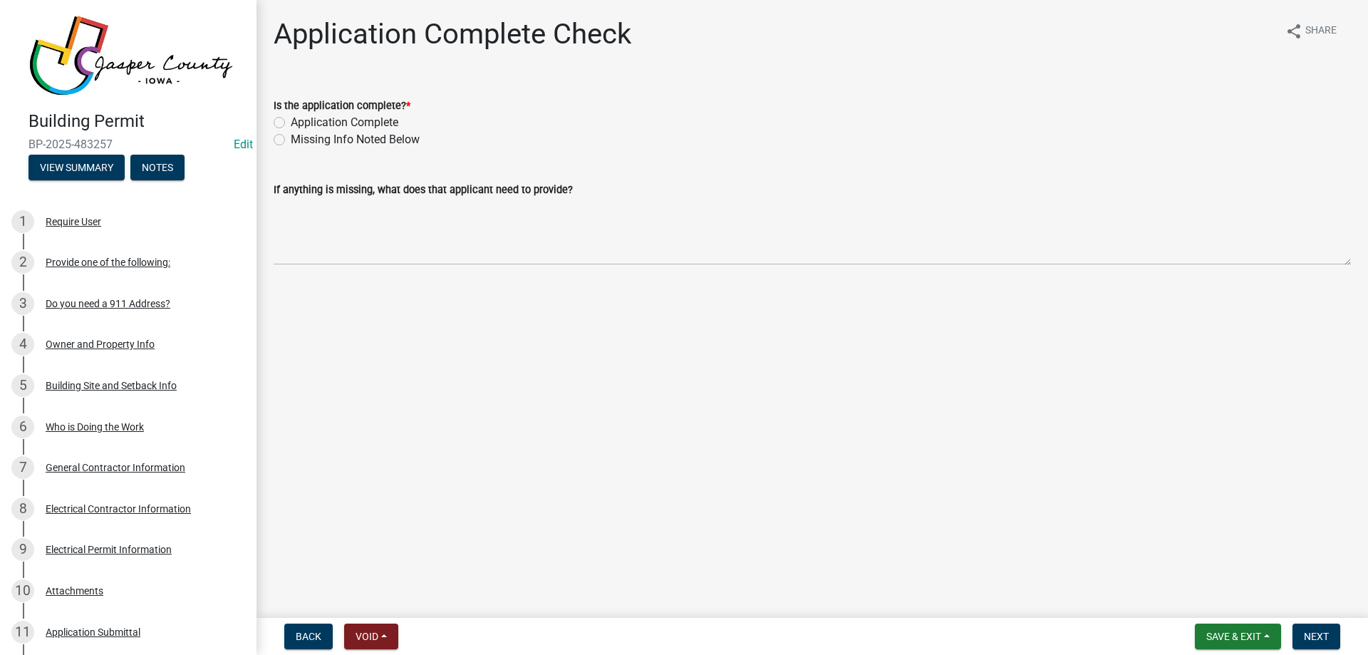
click at [330, 120] on label "Application Complete" at bounding box center [345, 122] width 108 height 17
click at [300, 120] on input "Application Complete" at bounding box center [295, 118] width 9 height 9
radio input "true"
click at [1321, 626] on button "Next" at bounding box center [1317, 637] width 48 height 26
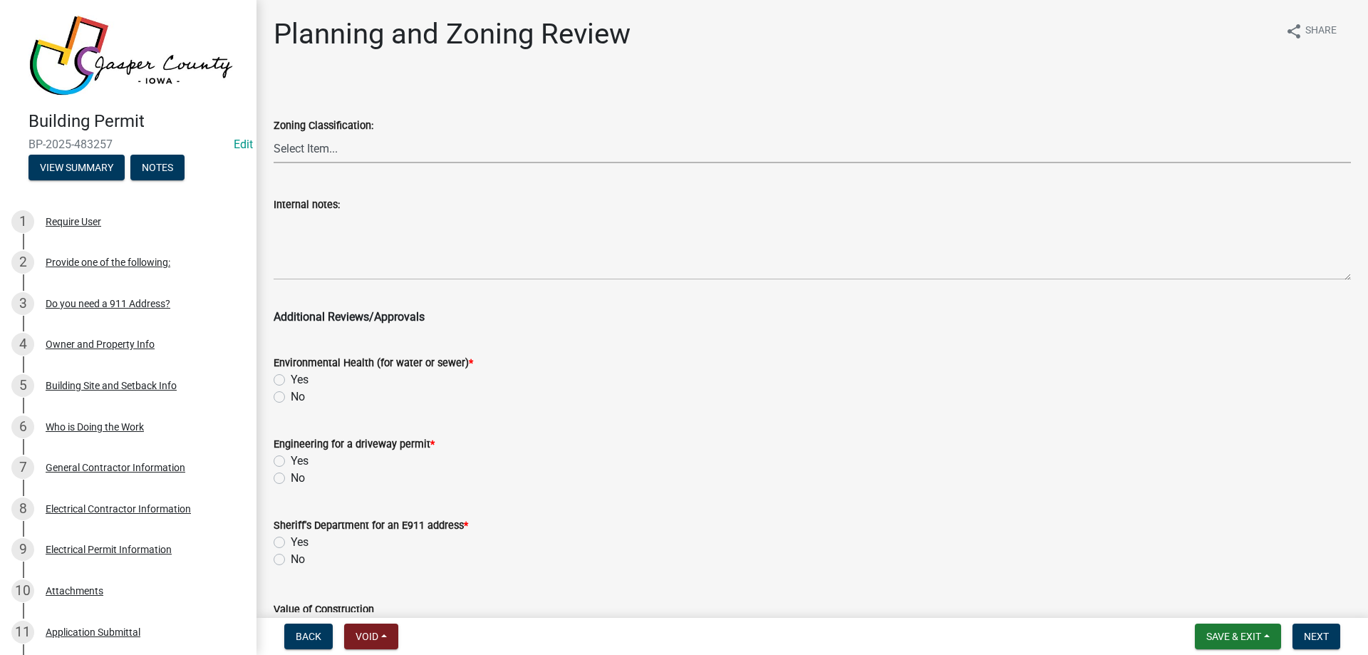
click at [345, 146] on select "Select Item... A RR-5 RR-1 R-1 POS UC/MHP C I FO WHPO AO PUD Incorporated City" at bounding box center [813, 148] width 1078 height 29
click at [274, 134] on select "Select Item... A RR-5 RR-1 R-1 POS UC/MHP C I FO WHPO AO PUD Incorporated City" at bounding box center [813, 148] width 1078 height 29
select select "dae2cbe3-7a61-4f95-b554-aabafbeeeba9"
click at [291, 394] on label "No" at bounding box center [298, 396] width 14 height 17
click at [291, 394] on input "No" at bounding box center [295, 392] width 9 height 9
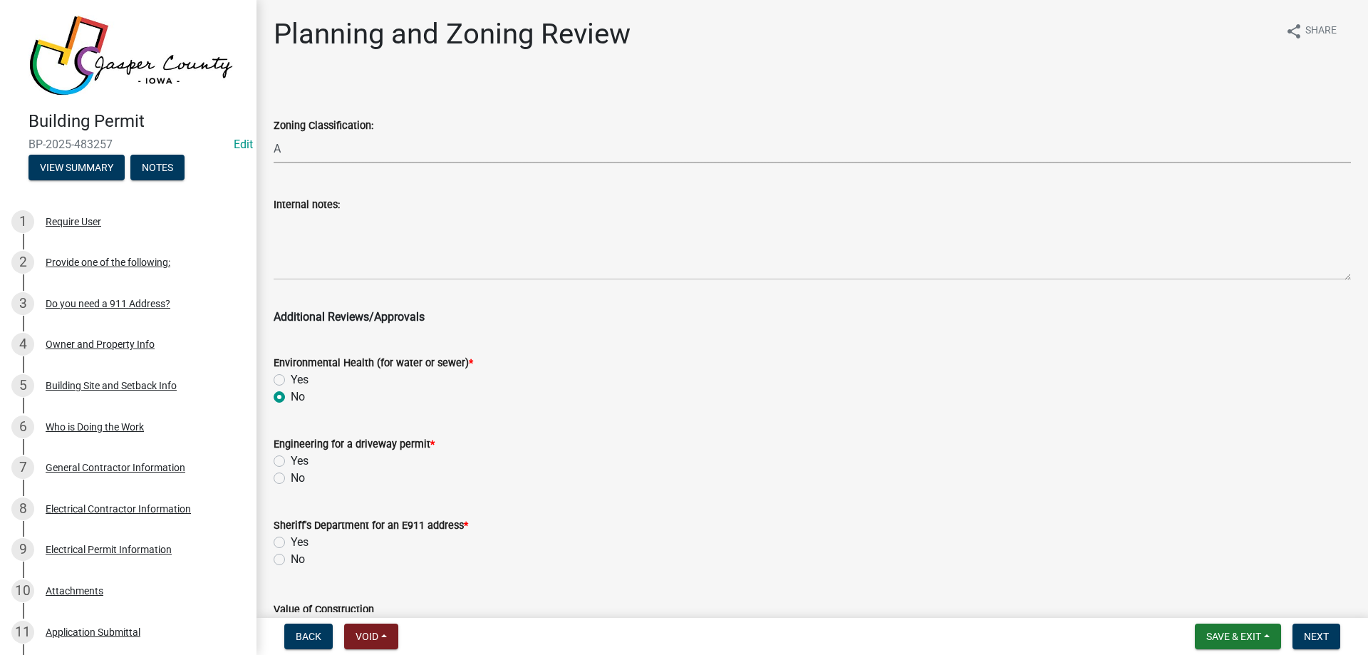
radio input "true"
click at [291, 478] on label "No" at bounding box center [298, 478] width 14 height 17
click at [291, 478] on input "No" at bounding box center [295, 474] width 9 height 9
radio input "true"
click at [291, 562] on label "No" at bounding box center [298, 559] width 14 height 17
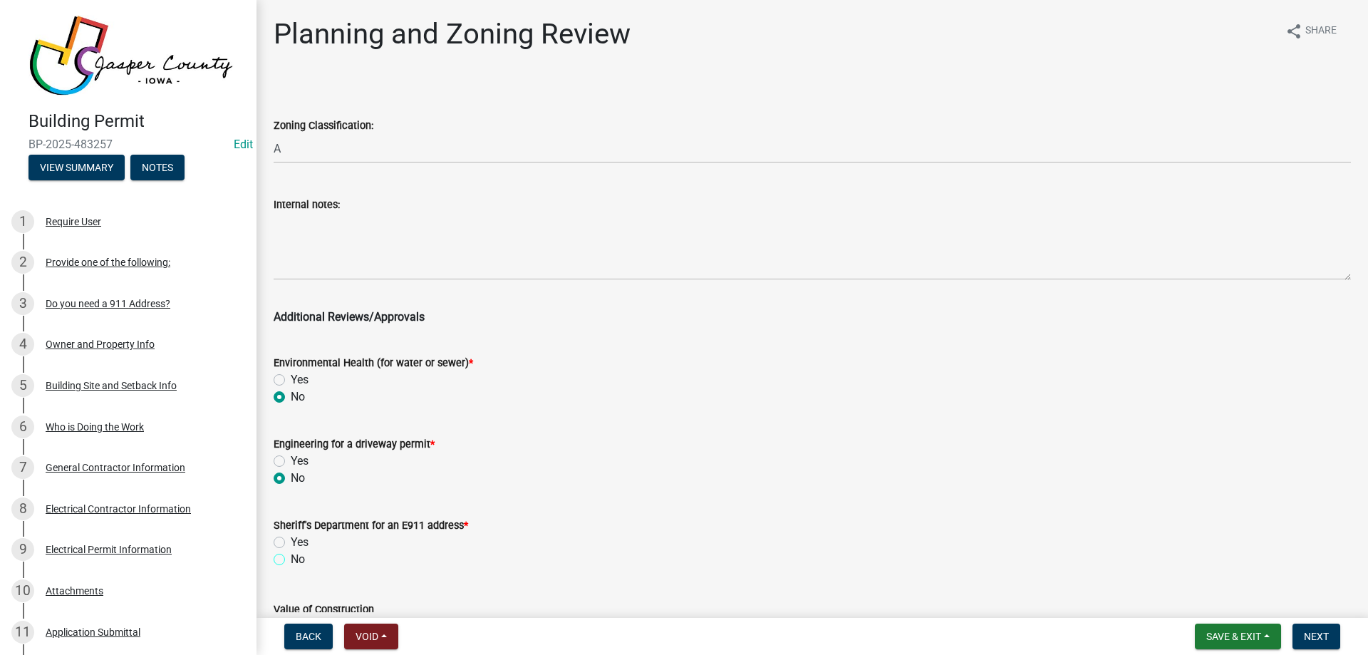
click at [291, 560] on input "No" at bounding box center [295, 555] width 9 height 9
radio input "true"
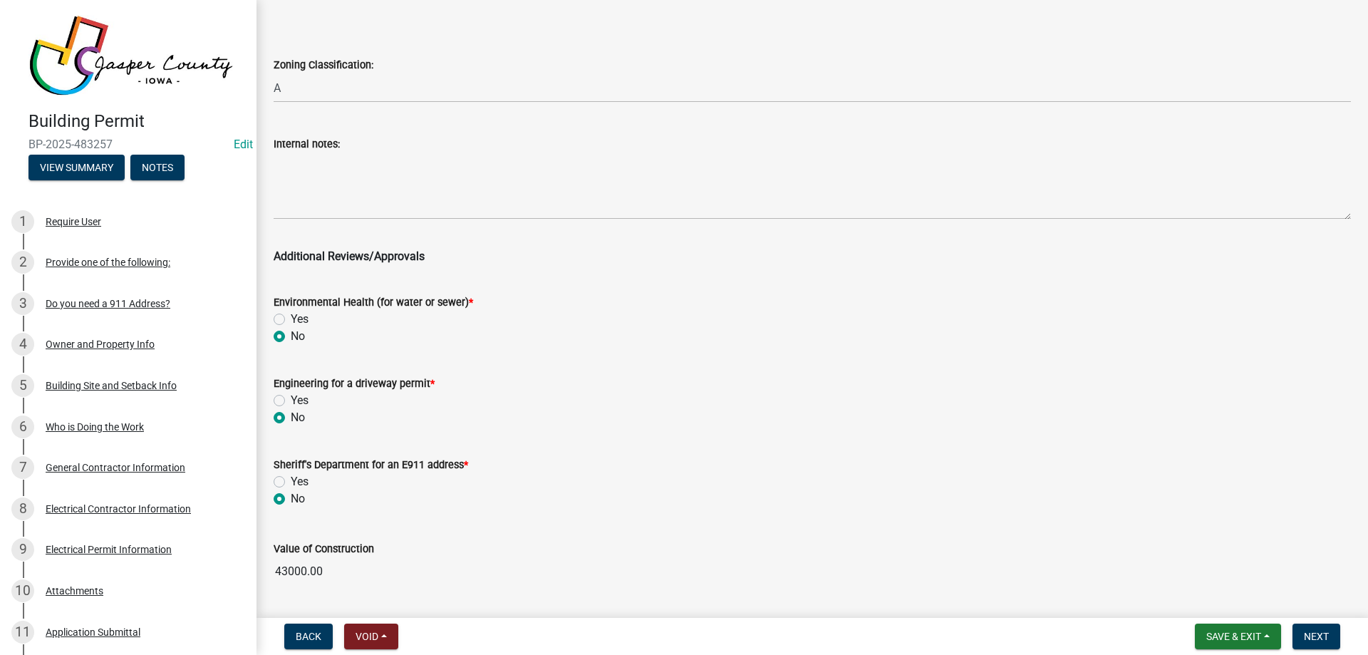
scroll to position [259, 0]
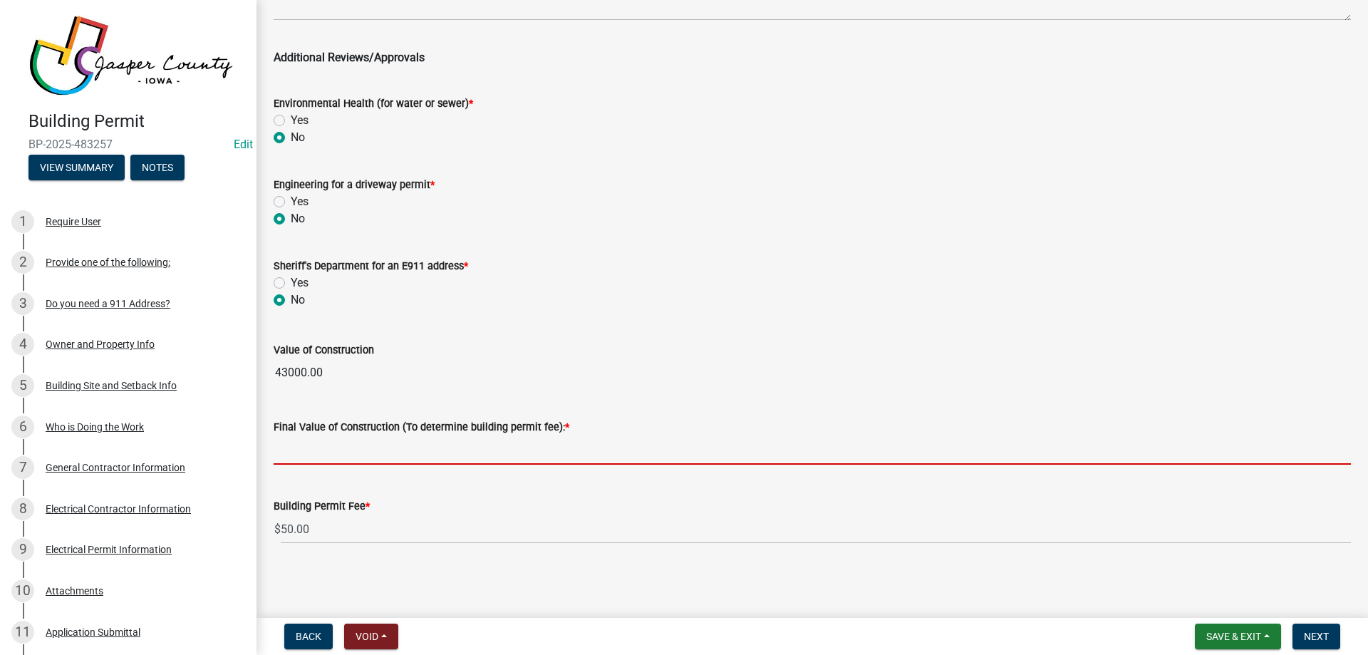
click at [323, 449] on input "text" at bounding box center [813, 449] width 1078 height 29
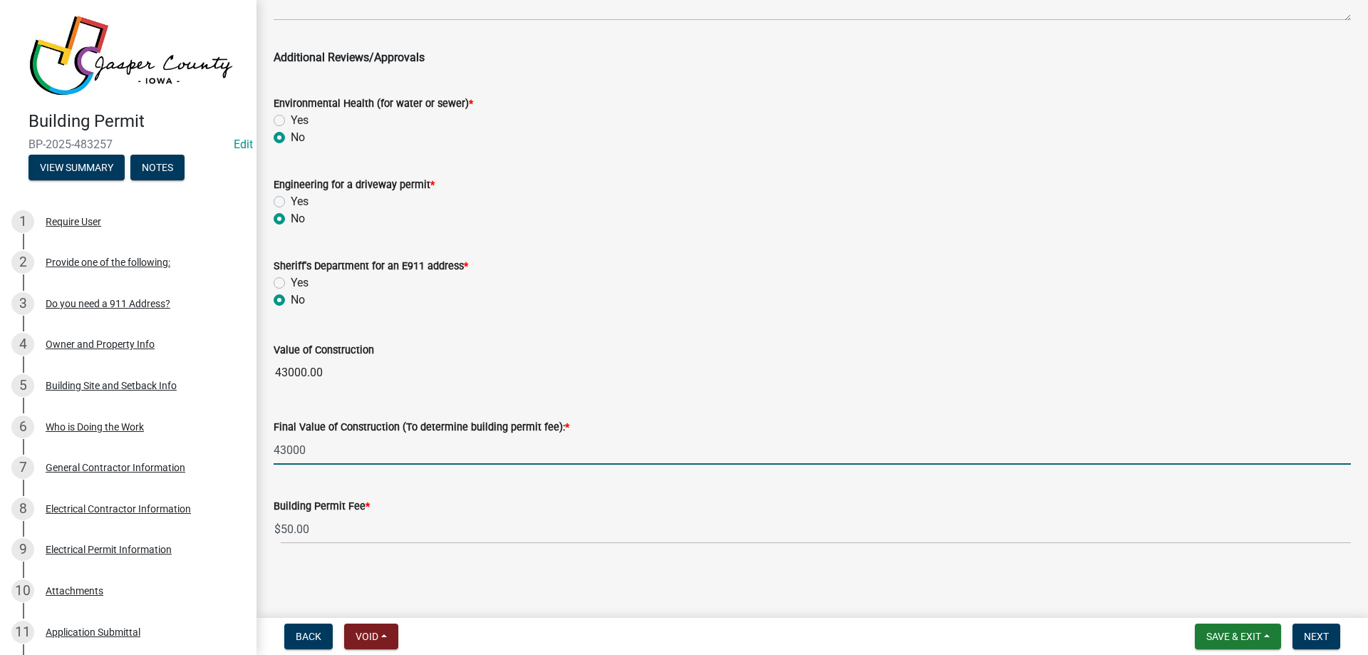
type input "43000"
click at [800, 340] on wm-data-entity-input-list "Zoning Classification: Select Item... A RR-5 RR-1 R-1 POS UC/MHP C I FO WHPO AO…" at bounding box center [813, 188] width 1078 height 736
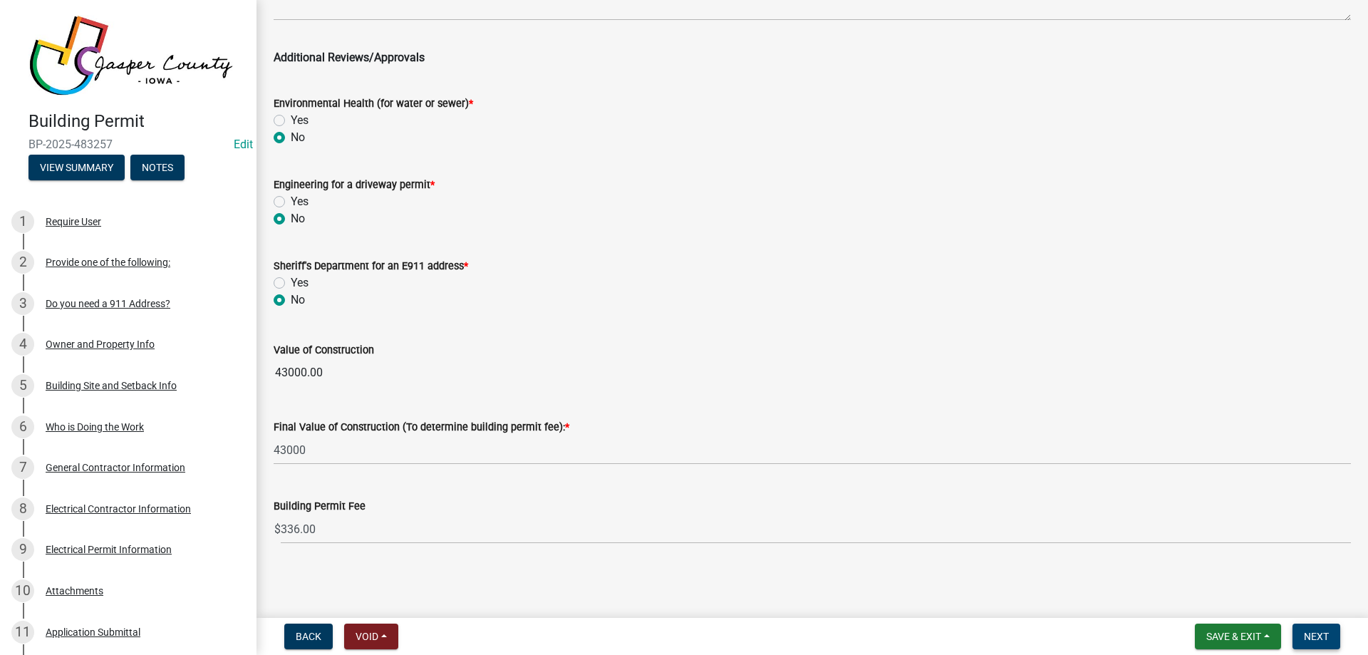
click at [1313, 631] on span "Next" at bounding box center [1316, 636] width 25 height 11
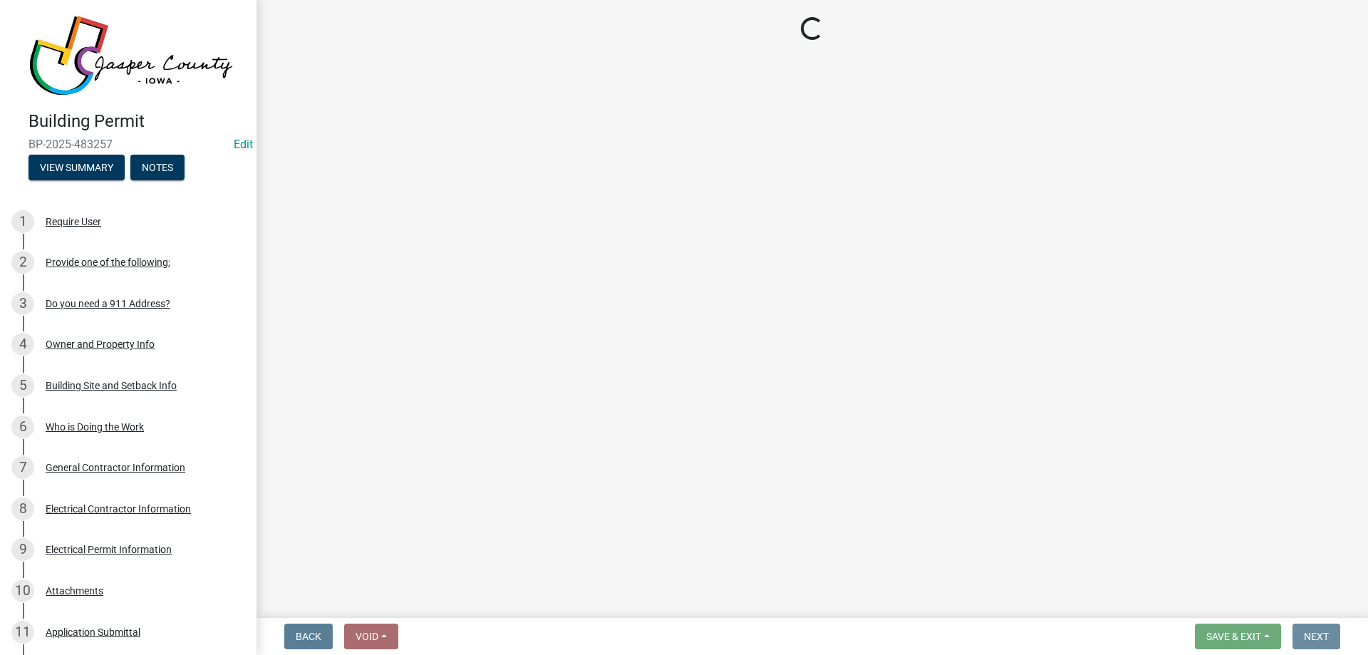
scroll to position [0, 0]
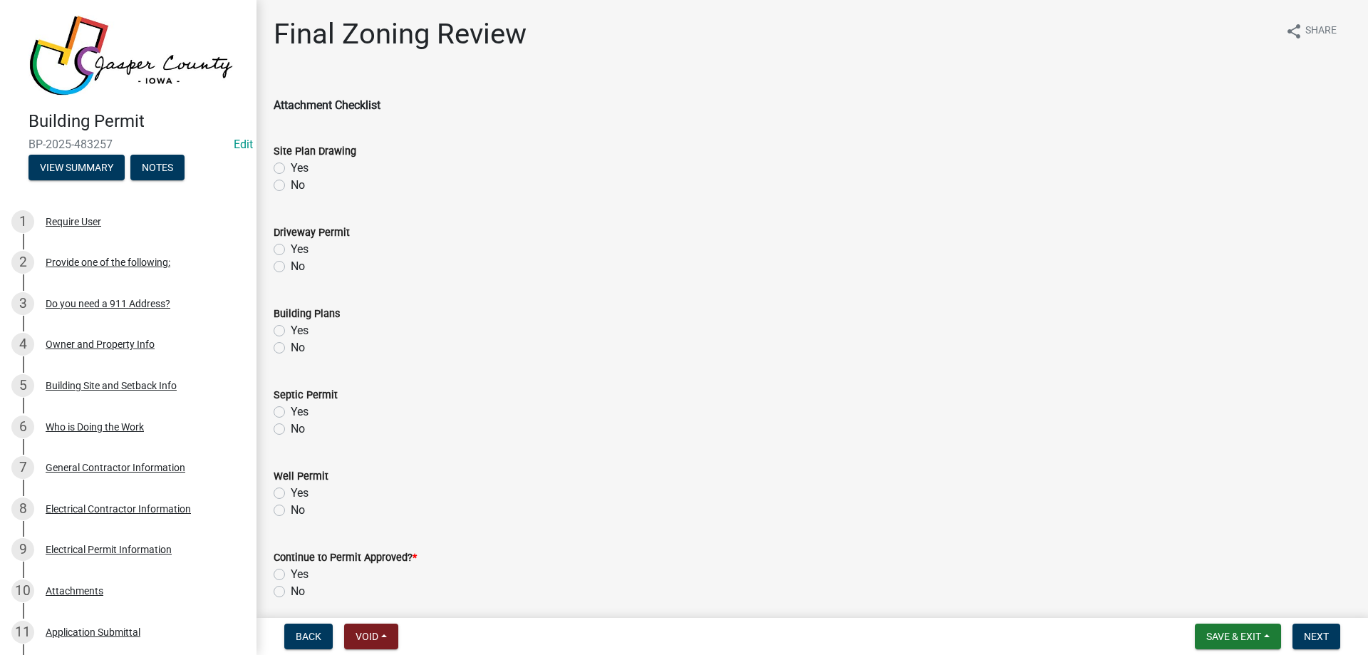
click at [291, 167] on label "Yes" at bounding box center [300, 168] width 18 height 17
click at [291, 167] on input "Yes" at bounding box center [295, 164] width 9 height 9
radio input "true"
drag, startPoint x: 276, startPoint y: 260, endPoint x: 281, endPoint y: 289, distance: 29.6
click at [276, 263] on div "No" at bounding box center [813, 266] width 1078 height 17
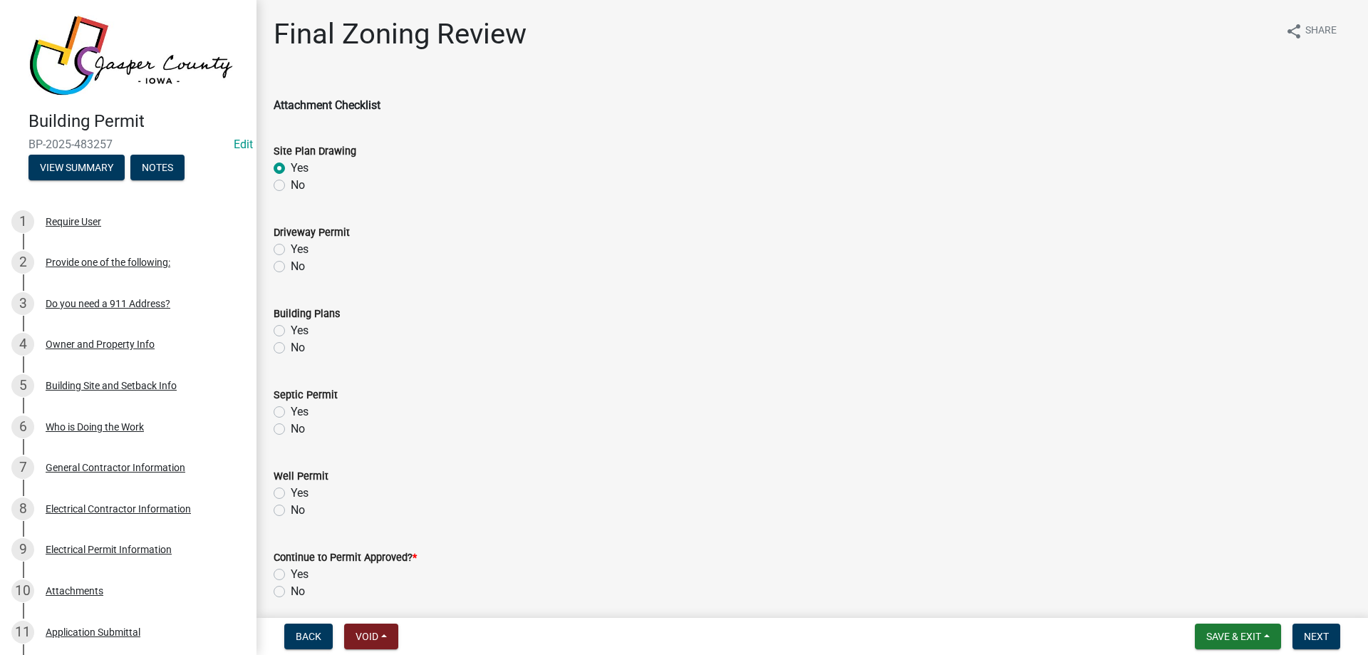
click at [291, 264] on label "No" at bounding box center [298, 266] width 14 height 17
click at [291, 264] on input "No" at bounding box center [295, 262] width 9 height 9
radio input "true"
click at [291, 327] on label "Yes" at bounding box center [300, 330] width 18 height 17
click at [291, 327] on input "Yes" at bounding box center [295, 326] width 9 height 9
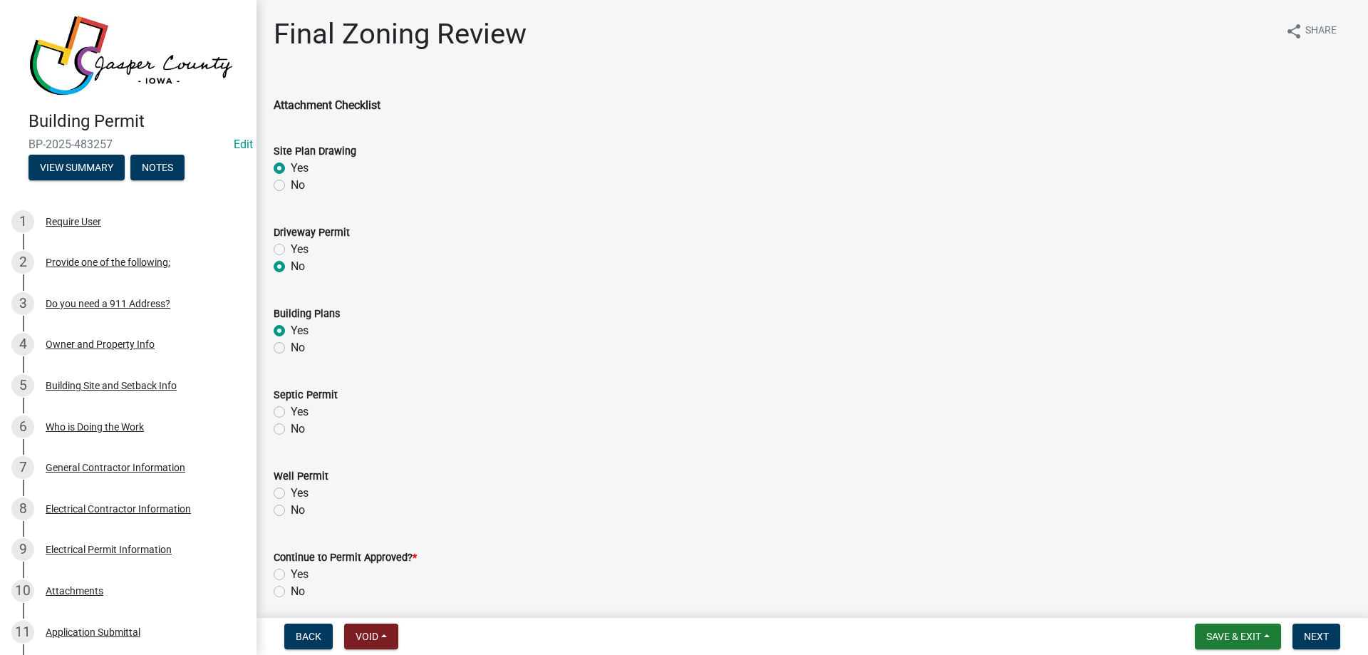
radio input "true"
click at [291, 431] on label "No" at bounding box center [298, 429] width 14 height 17
click at [291, 430] on input "No" at bounding box center [295, 425] width 9 height 9
radio input "true"
click at [291, 510] on label "No" at bounding box center [298, 510] width 14 height 17
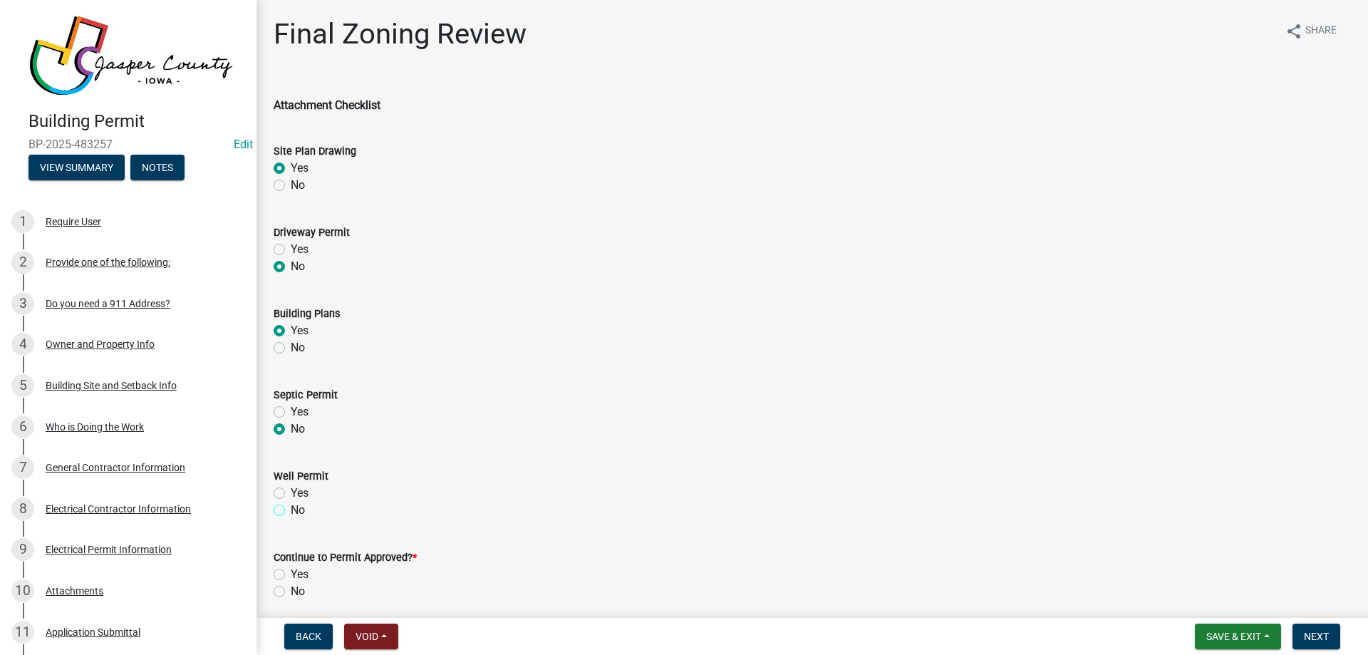
click at [291, 510] on input "No" at bounding box center [295, 506] width 9 height 9
radio input "true"
click at [291, 572] on label "Yes" at bounding box center [300, 574] width 18 height 17
click at [291, 572] on input "Yes" at bounding box center [295, 570] width 9 height 9
radio input "true"
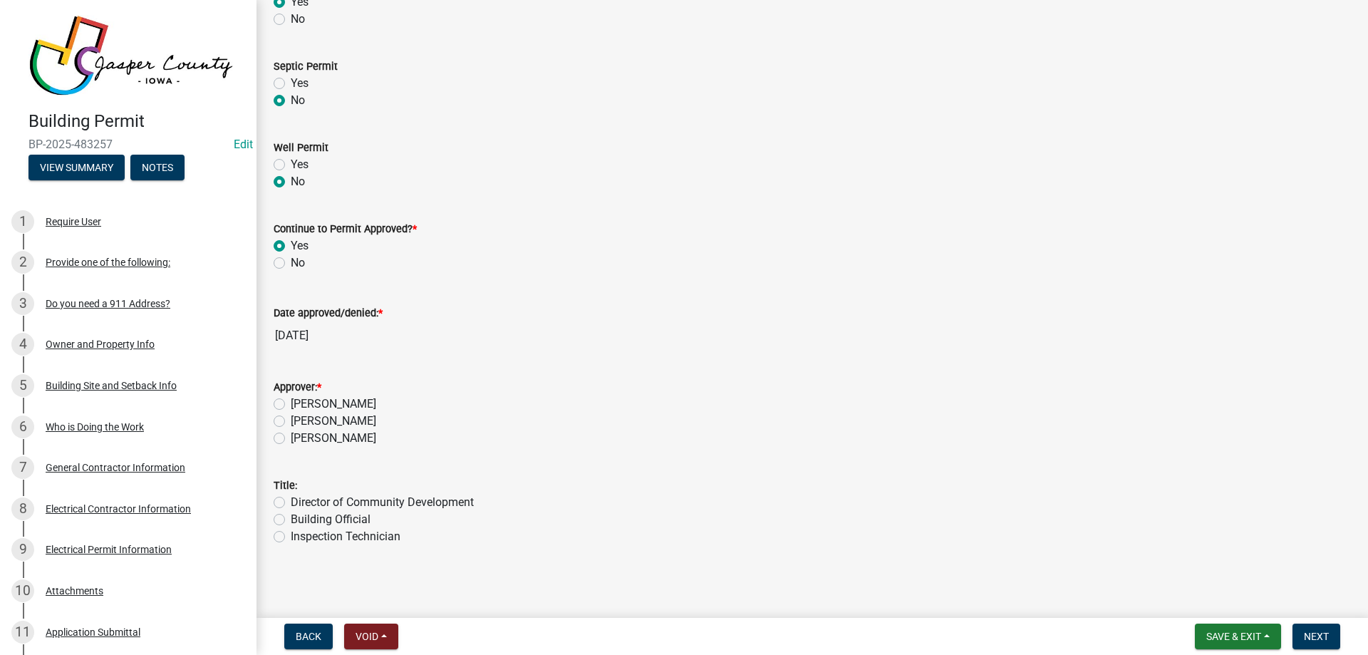
scroll to position [330, 0]
click at [291, 399] on label "[PERSON_NAME]" at bounding box center [334, 402] width 86 height 17
click at [291, 399] on input "[PERSON_NAME]" at bounding box center [295, 398] width 9 height 9
radio input "true"
click at [291, 515] on label "Building Official" at bounding box center [331, 518] width 80 height 17
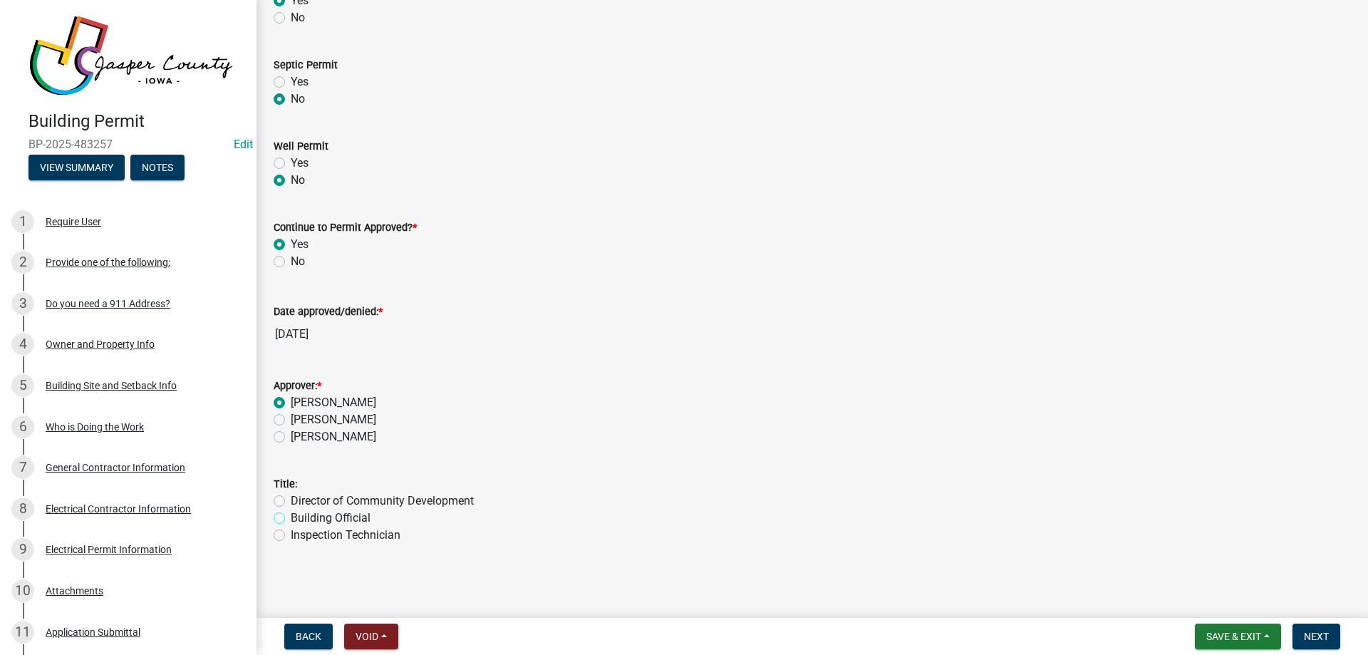
click at [291, 515] on input "Building Official" at bounding box center [295, 514] width 9 height 9
radio input "true"
click at [1326, 634] on span "Next" at bounding box center [1316, 636] width 25 height 11
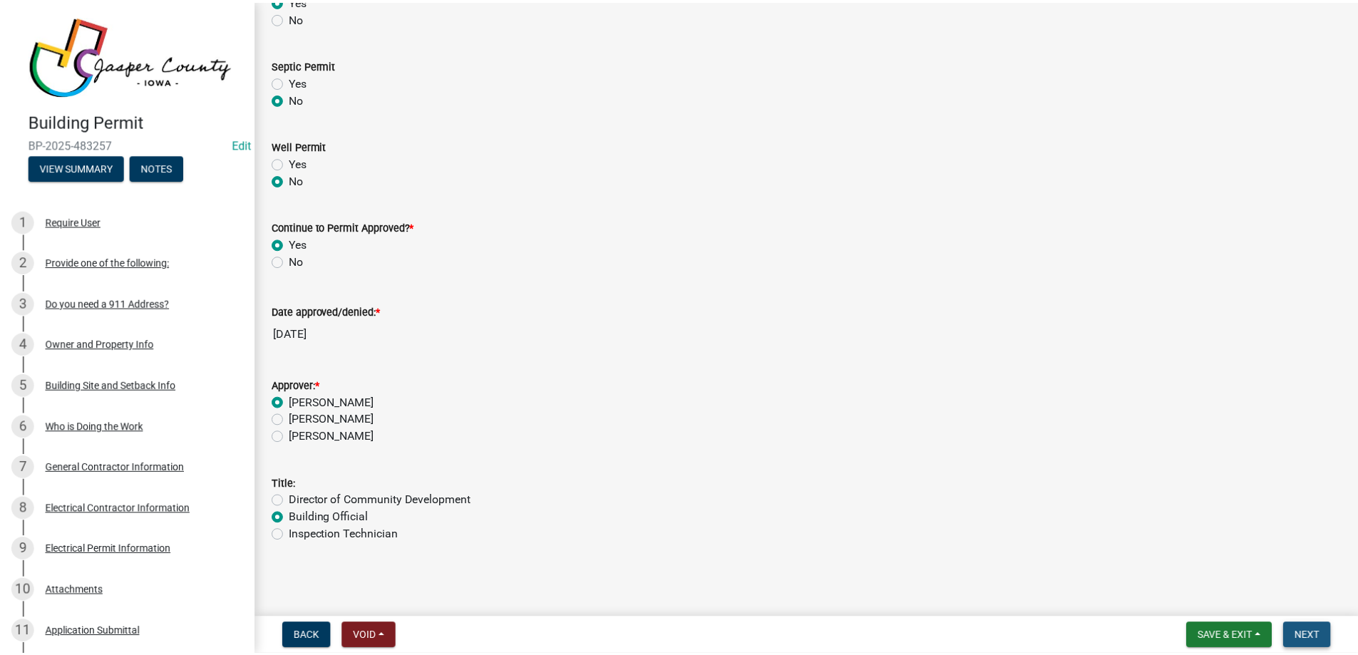
scroll to position [0, 0]
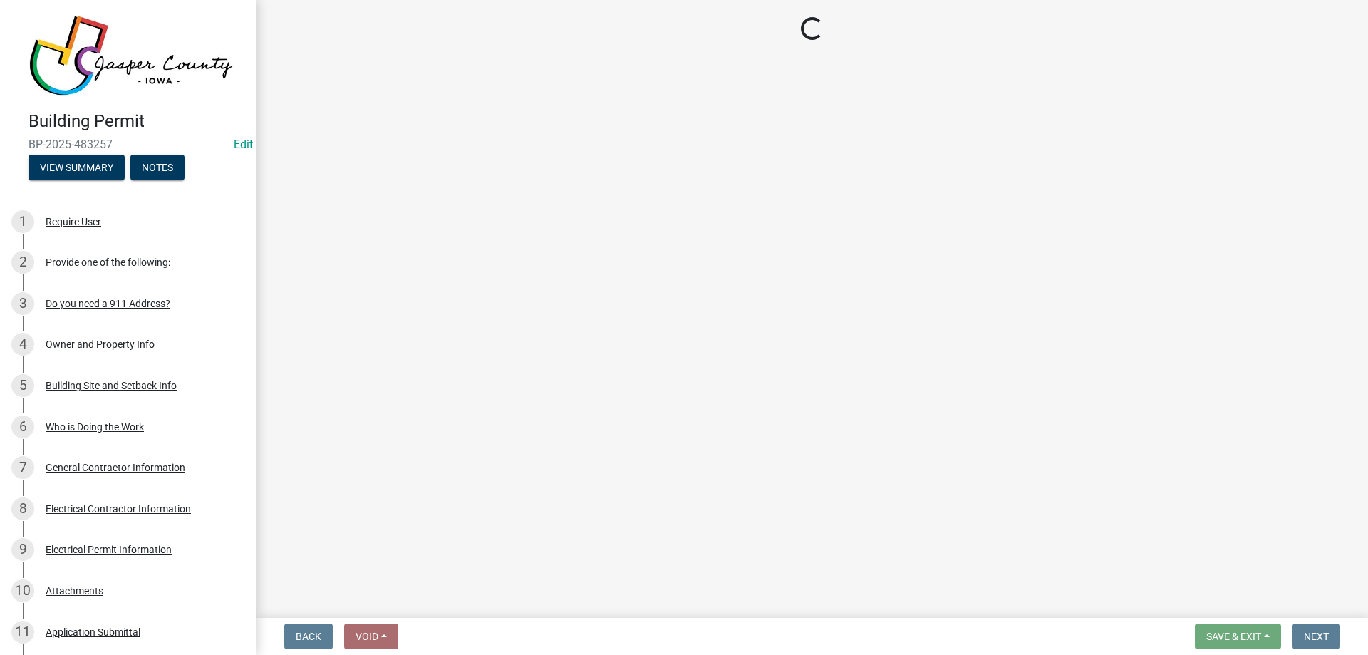
select select "3: 3"
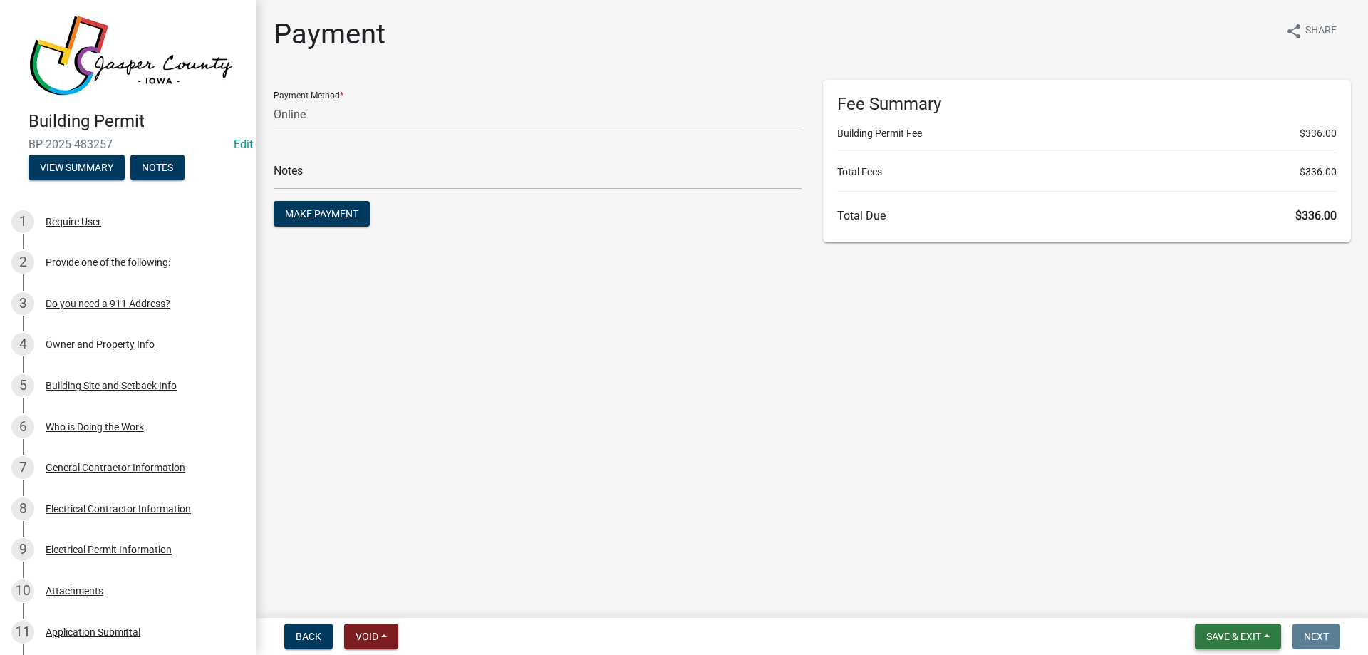
click at [1236, 642] on span "Save & Exit" at bounding box center [1234, 636] width 55 height 11
click at [1219, 599] on button "Save & Exit" at bounding box center [1224, 599] width 114 height 34
